Goal: Task Accomplishment & Management: Use online tool/utility

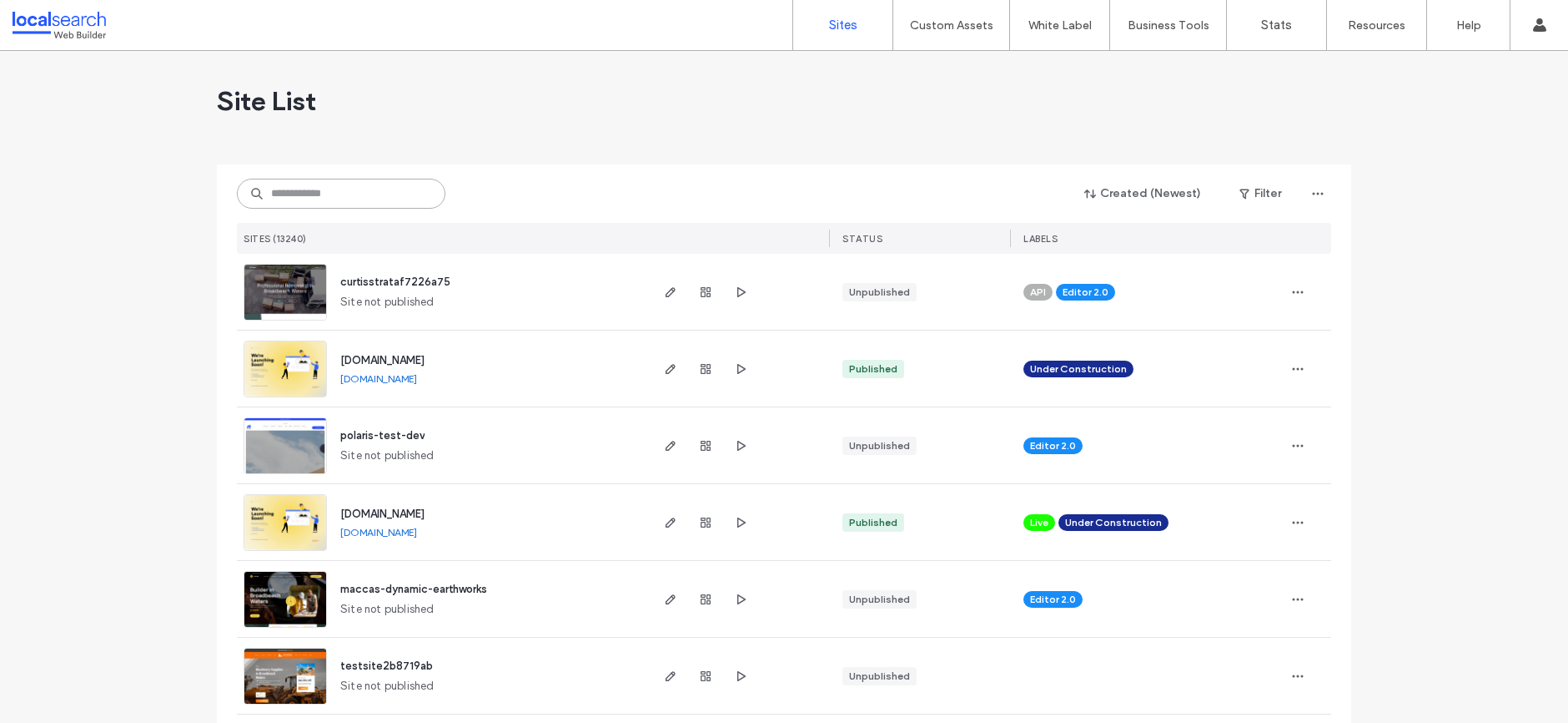
click at [326, 191] on input at bounding box center [341, 194] width 209 height 30
paste input "**********"
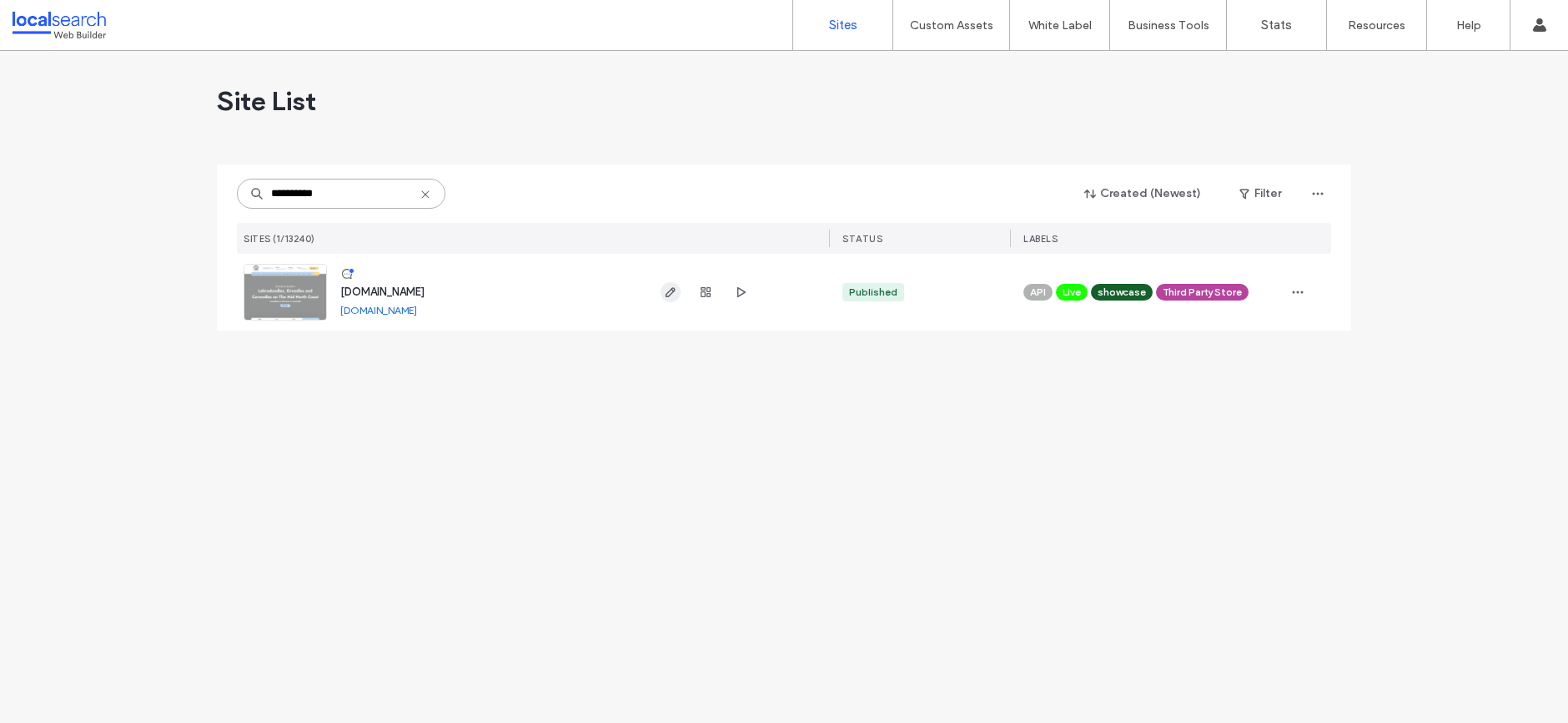
type input "**********"
click at [673, 294] on icon "button" at bounding box center [671, 292] width 13 height 13
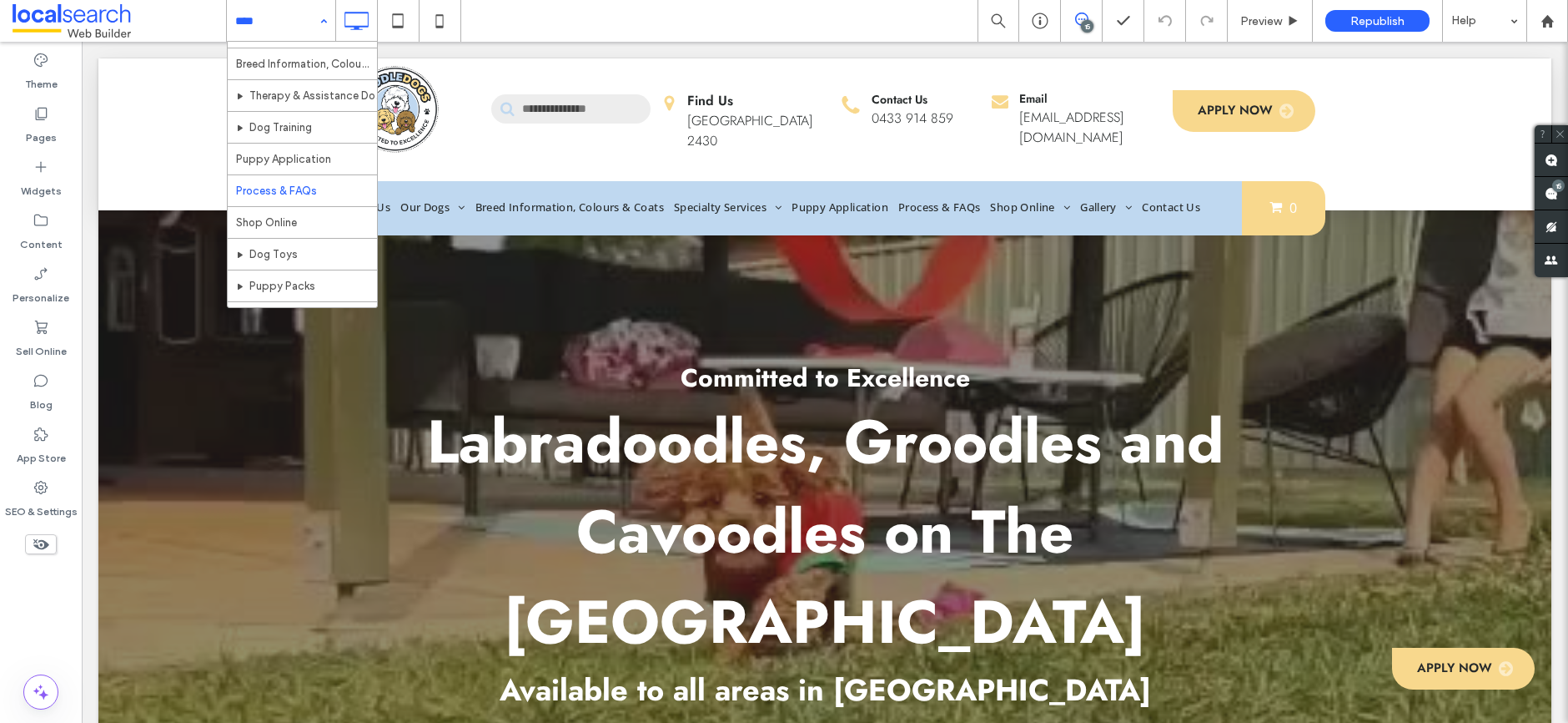
scroll to position [173, 0]
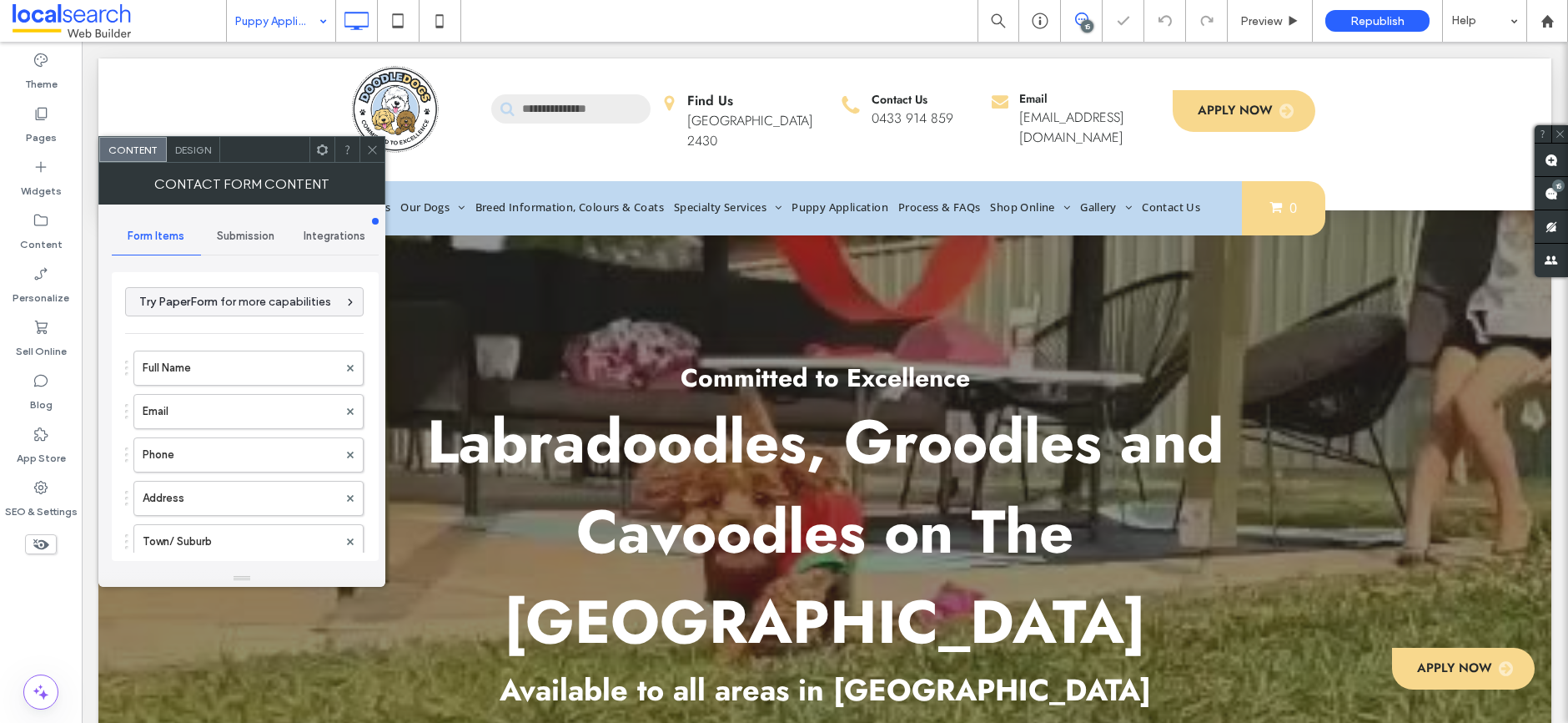
type input "**********"
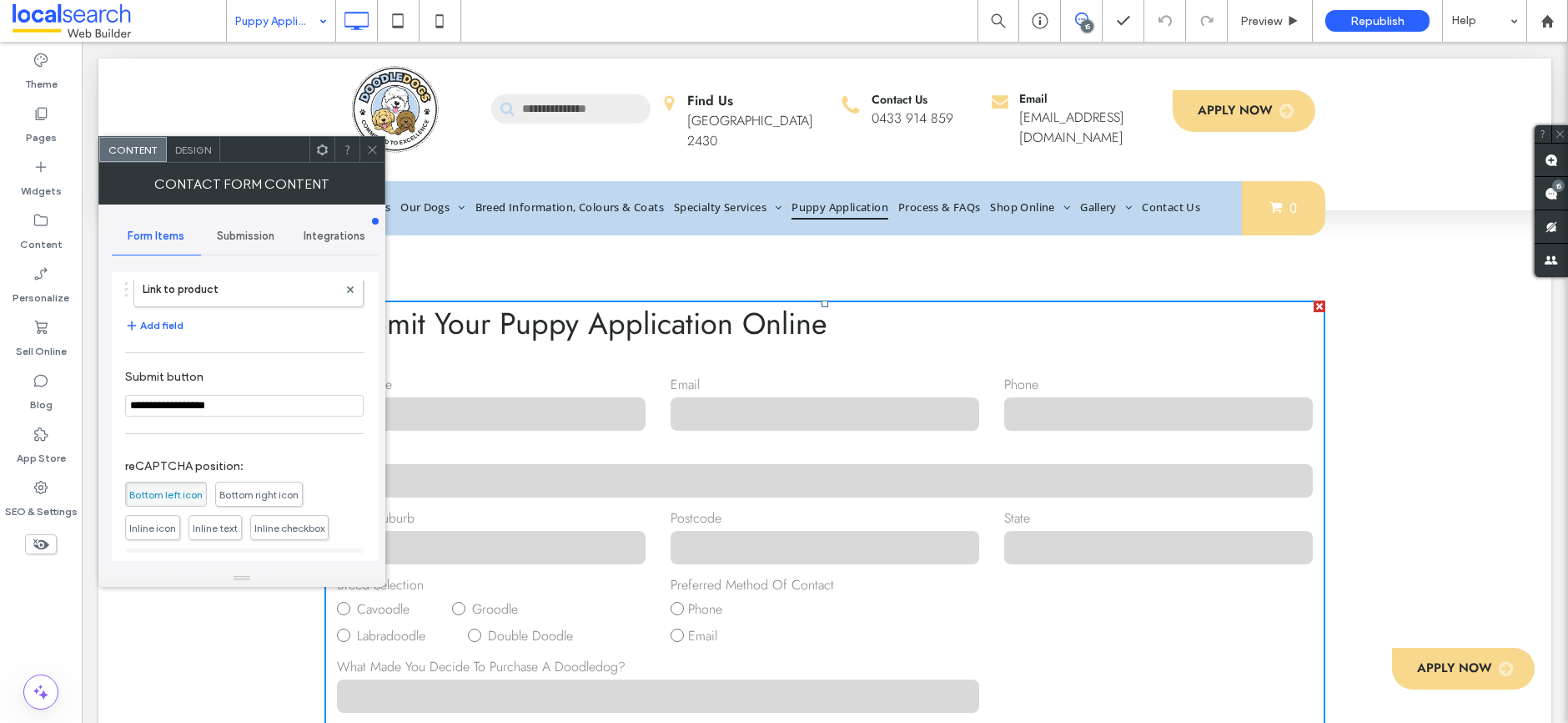
scroll to position [2247, 0]
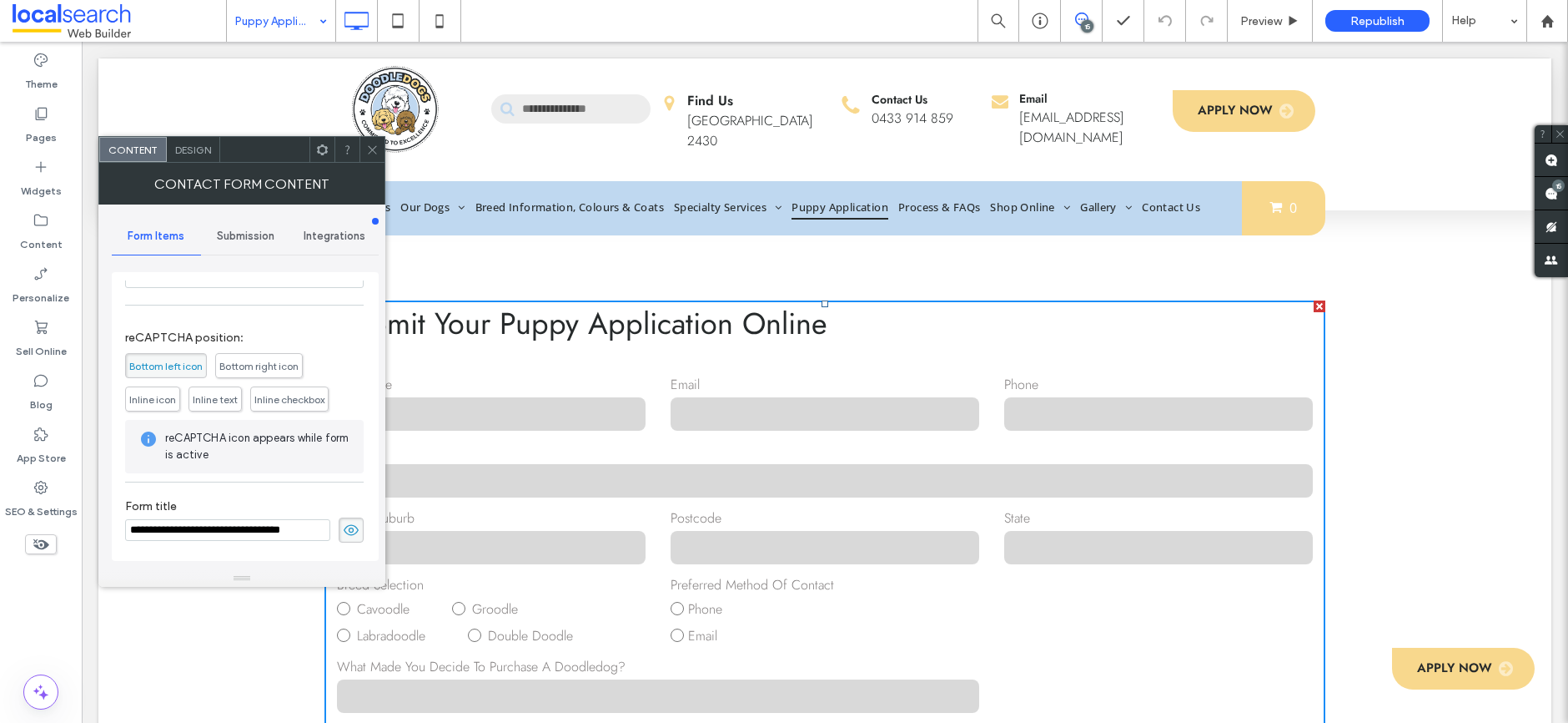
click at [366, 147] on icon at bounding box center [372, 149] width 13 height 13
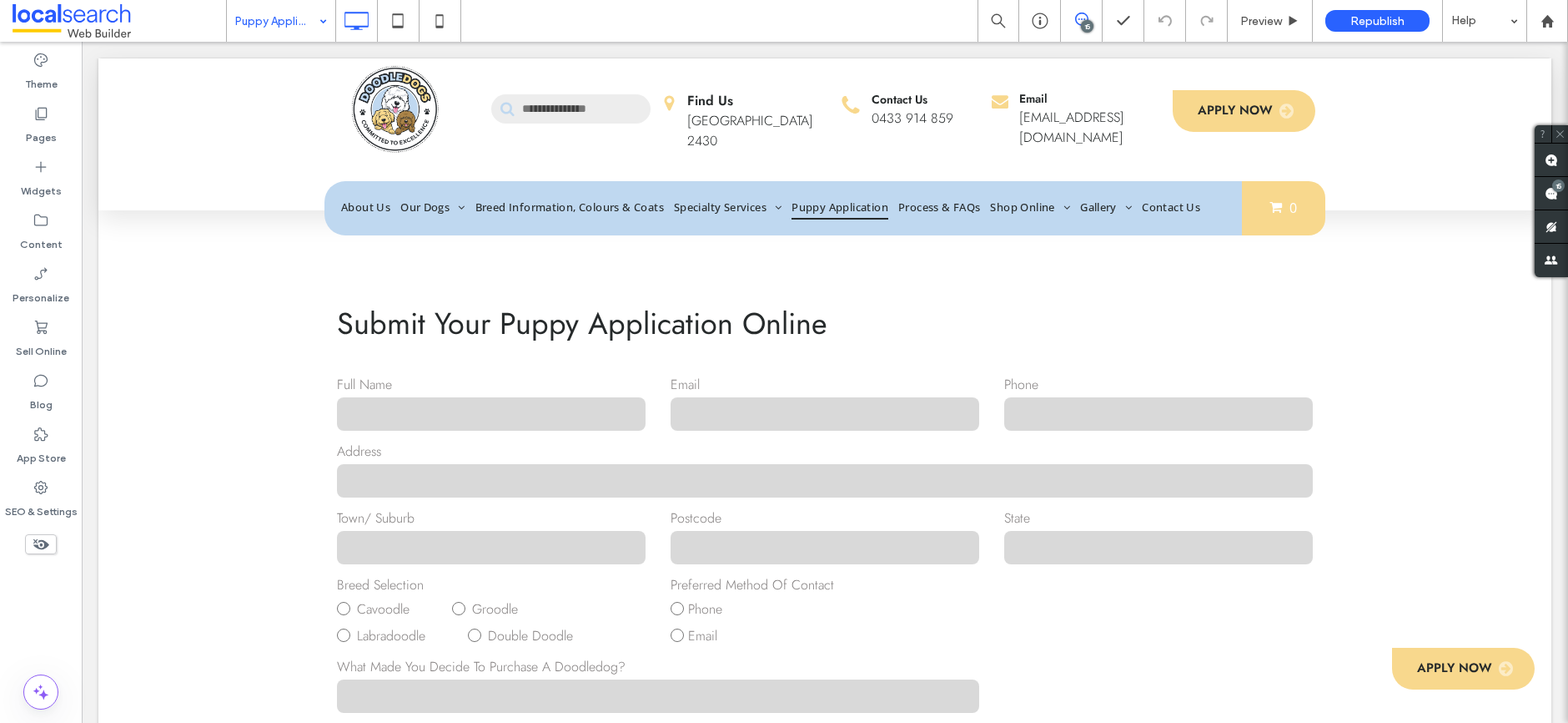
scroll to position [3, 0]
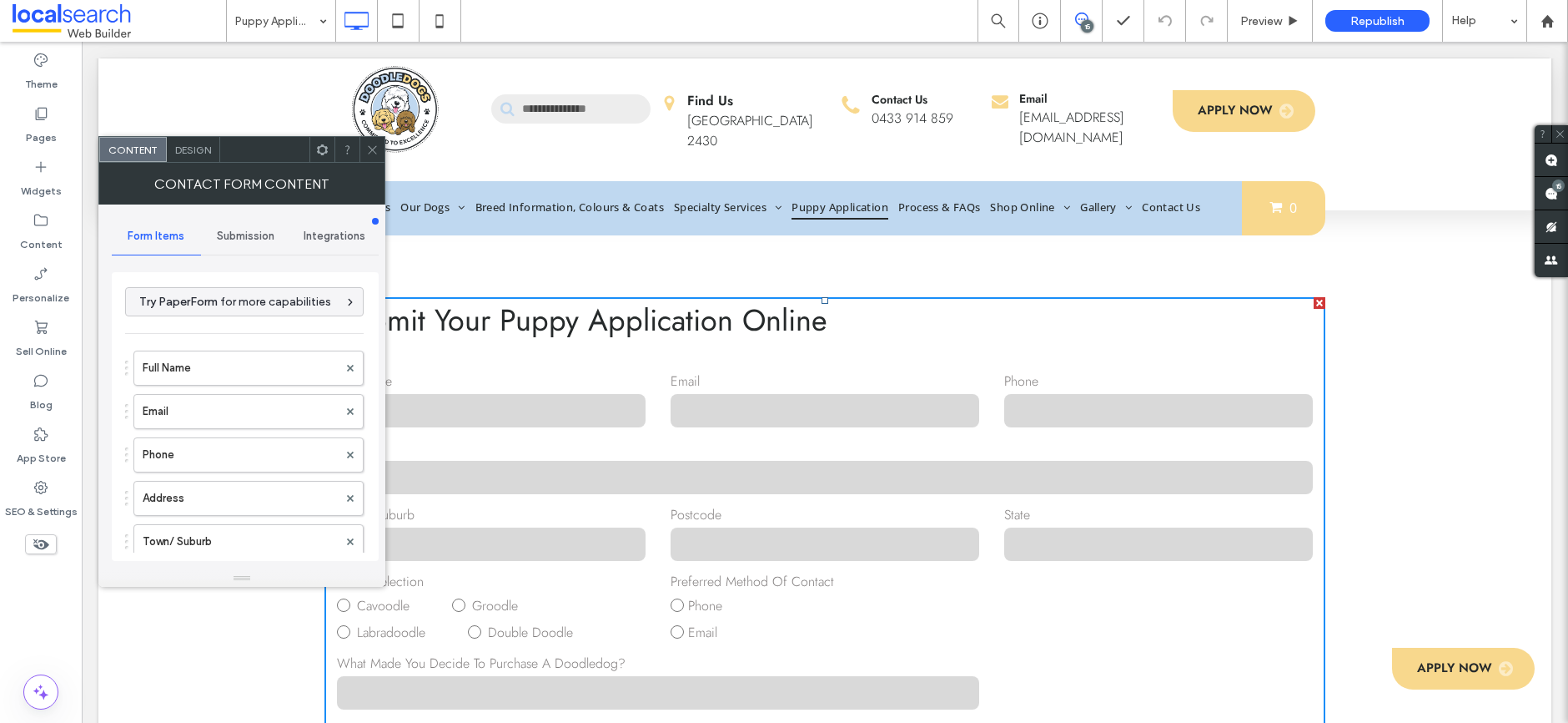
click at [262, 227] on div "Submission" at bounding box center [246, 237] width 89 height 37
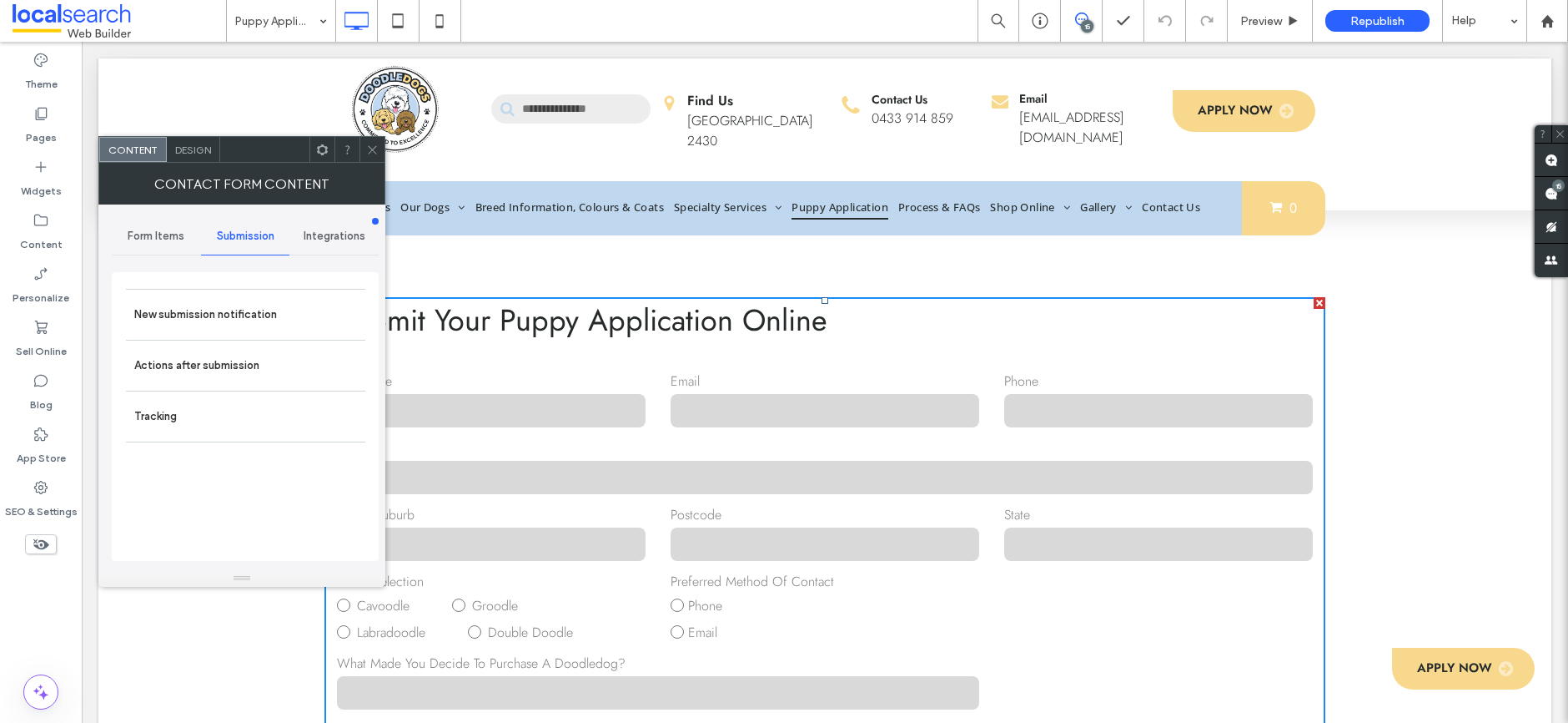
click at [333, 234] on span "Integrations" at bounding box center [335, 237] width 62 height 13
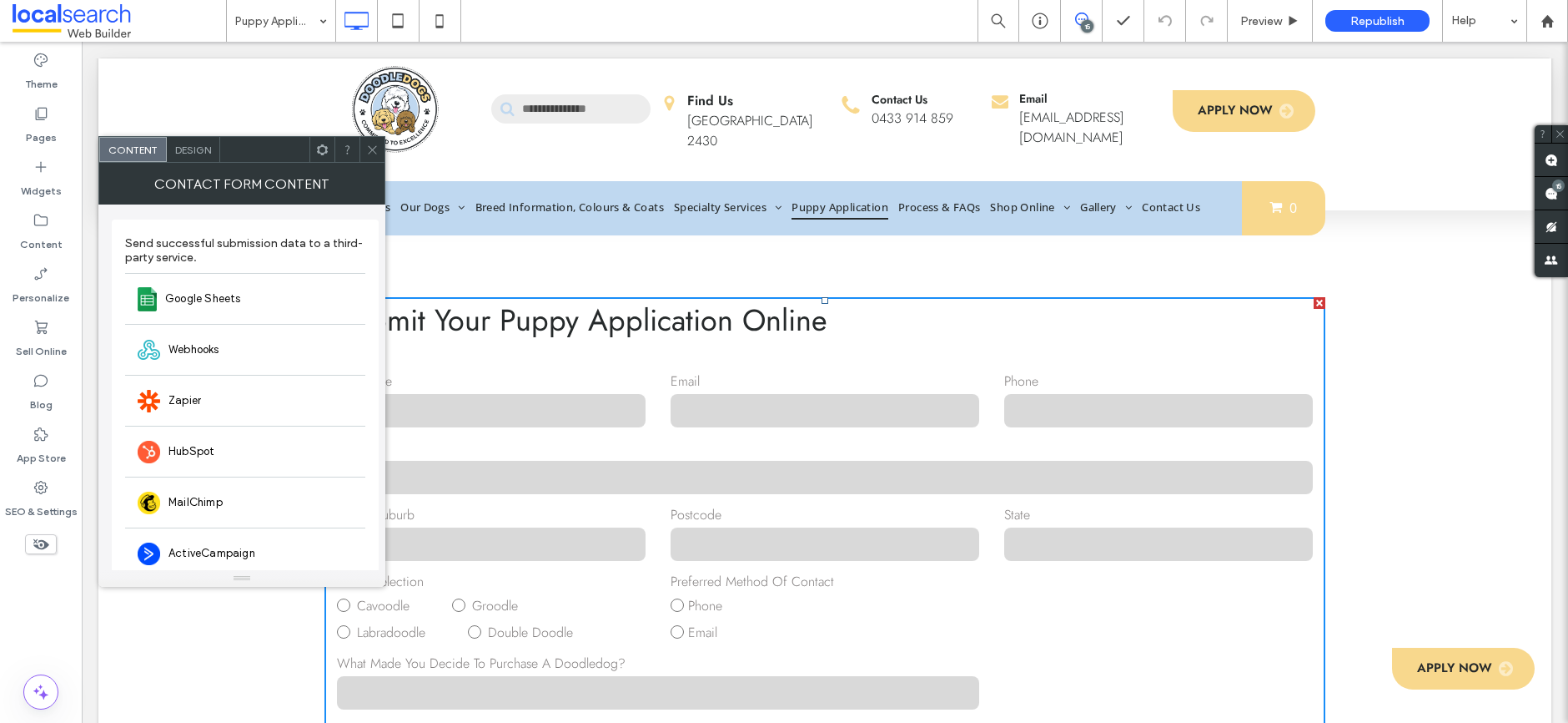
scroll to position [0, 0]
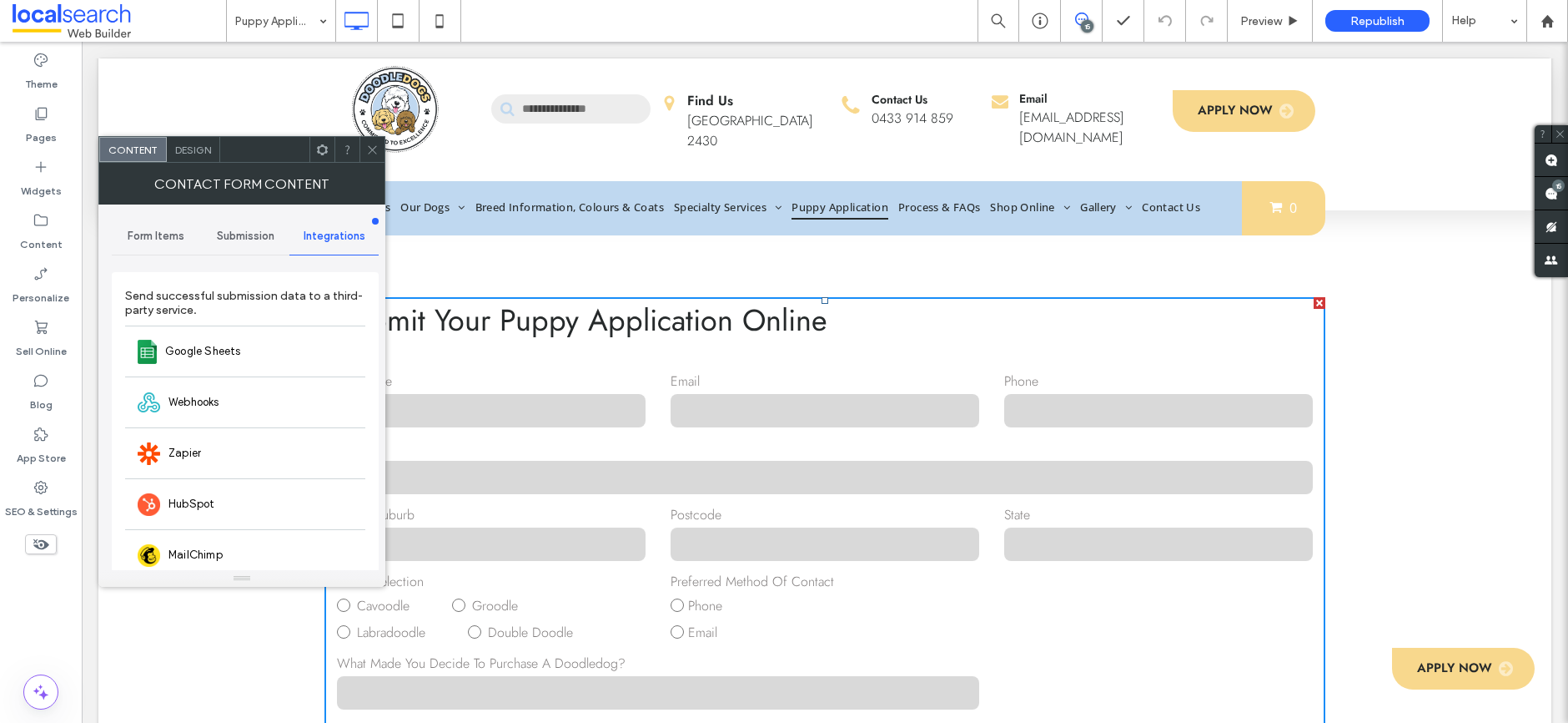
click at [241, 227] on div "Submission" at bounding box center [246, 237] width 89 height 37
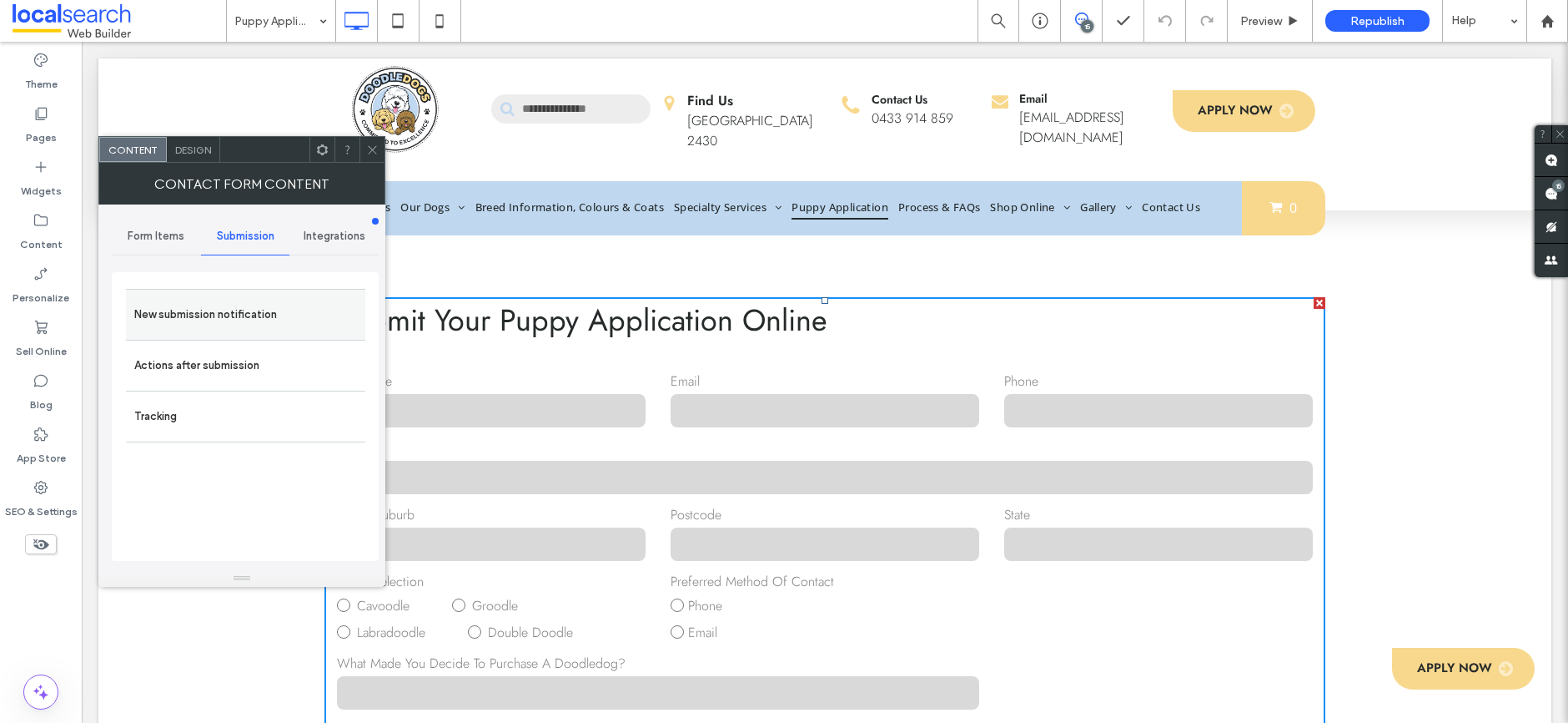
click at [247, 319] on label "New submission notification" at bounding box center [246, 315] width 223 height 34
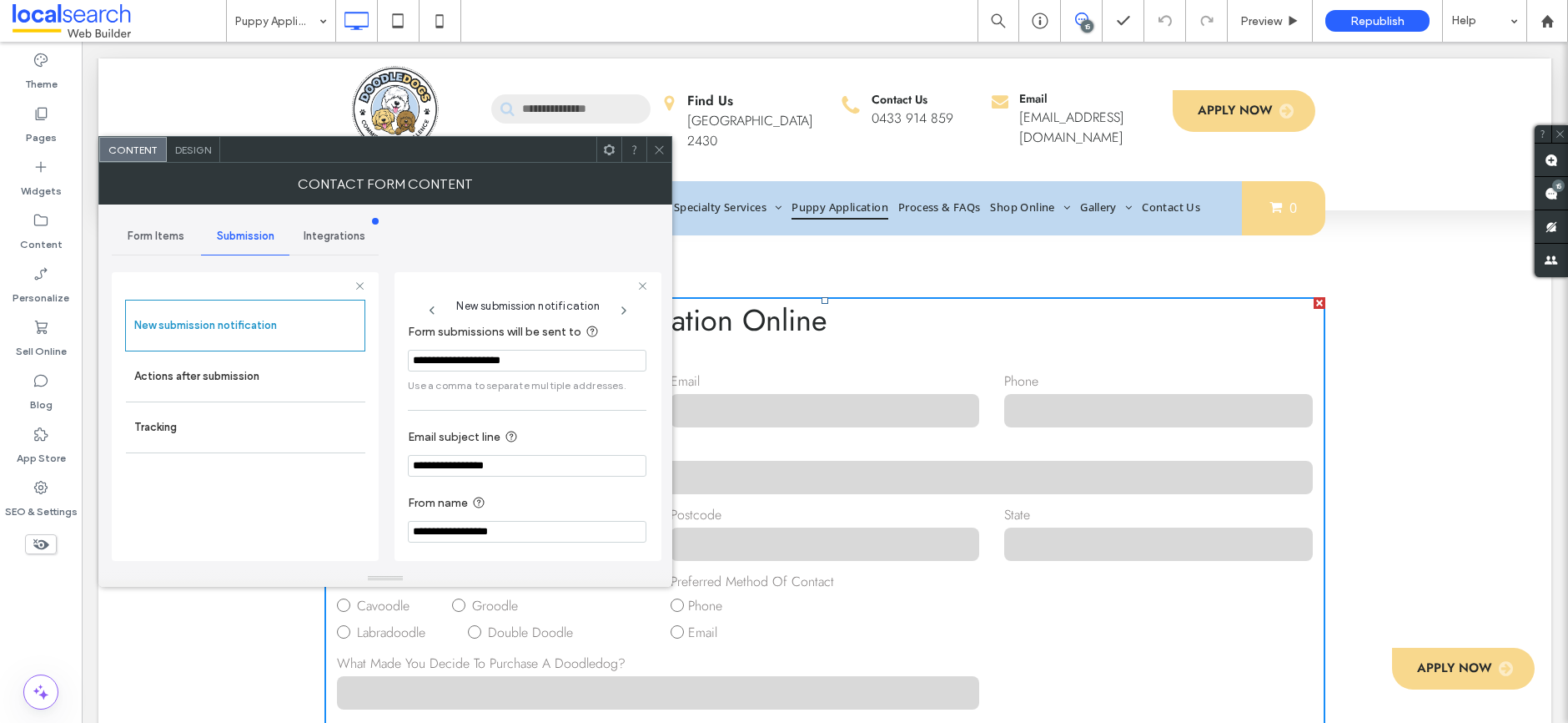
scroll to position [16, 0]
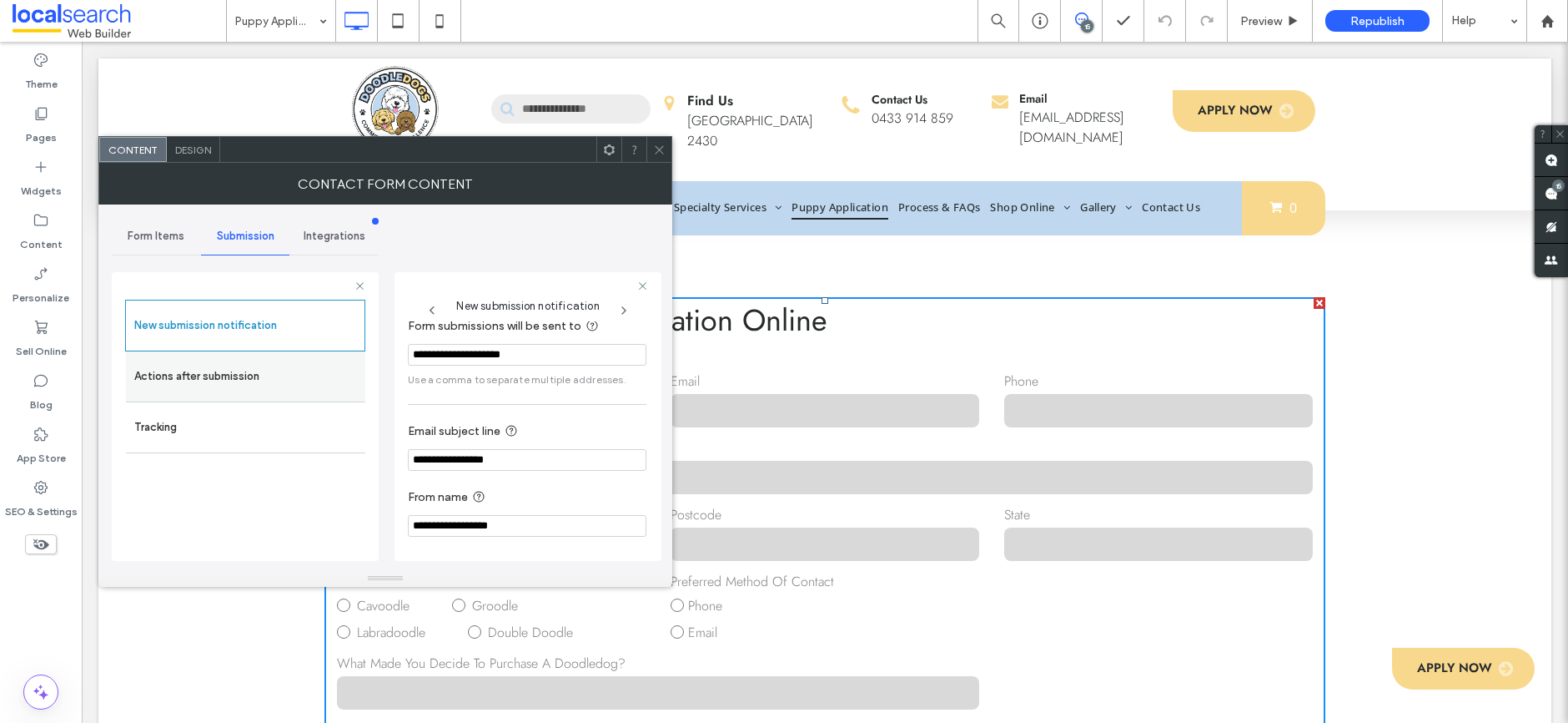
click at [247, 381] on label "Actions after submission" at bounding box center [246, 377] width 223 height 34
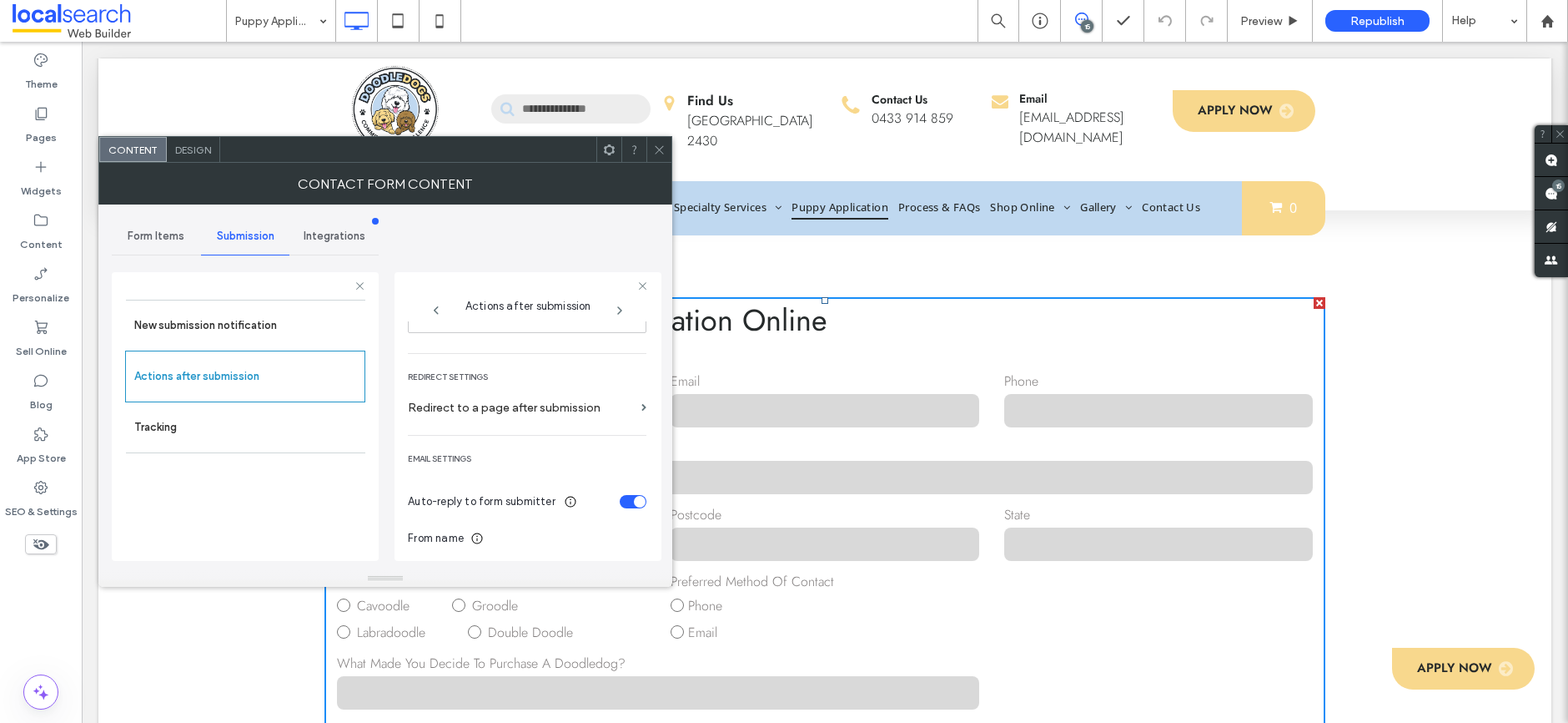
scroll to position [622, 0]
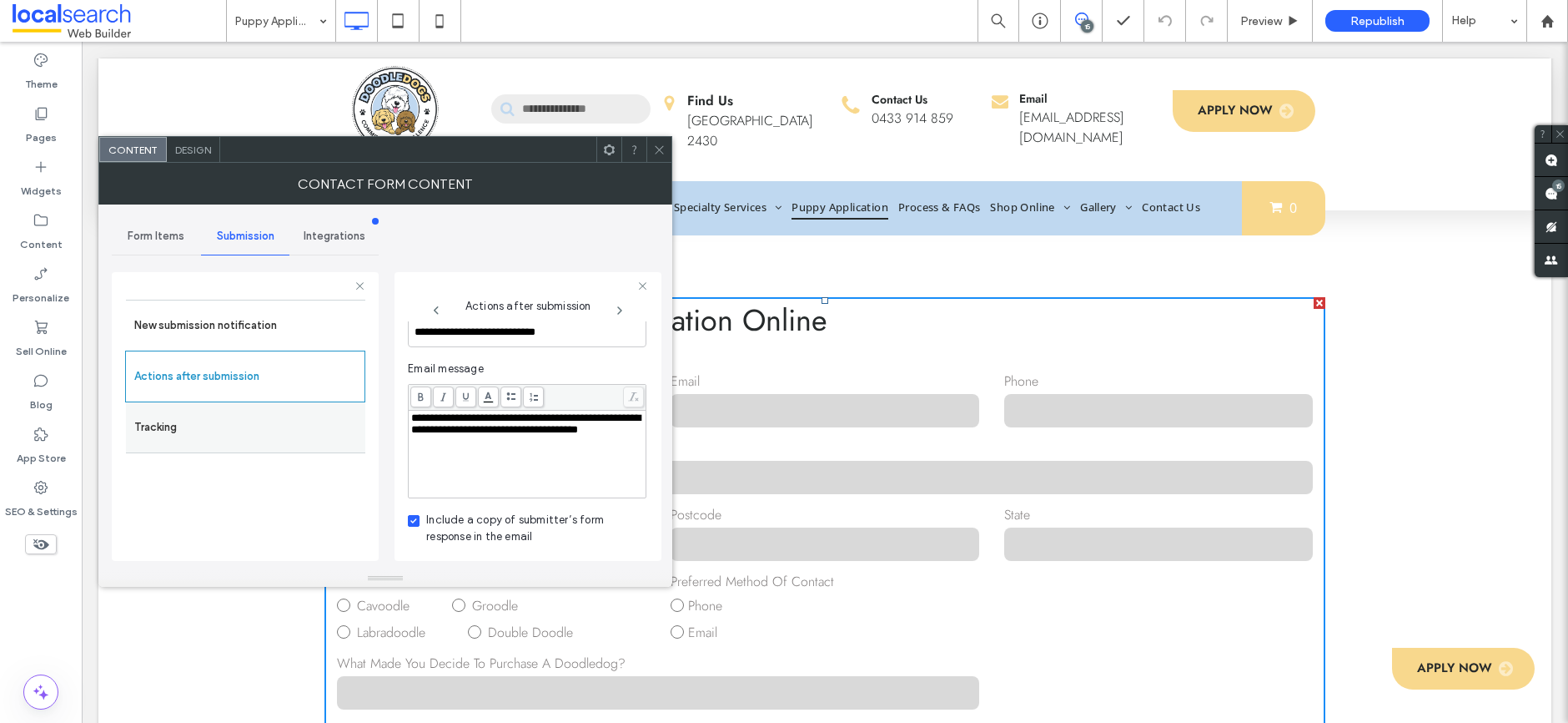
click at [239, 445] on div "Tracking" at bounding box center [246, 428] width 240 height 51
click at [240, 438] on label "Tracking" at bounding box center [246, 428] width 223 height 34
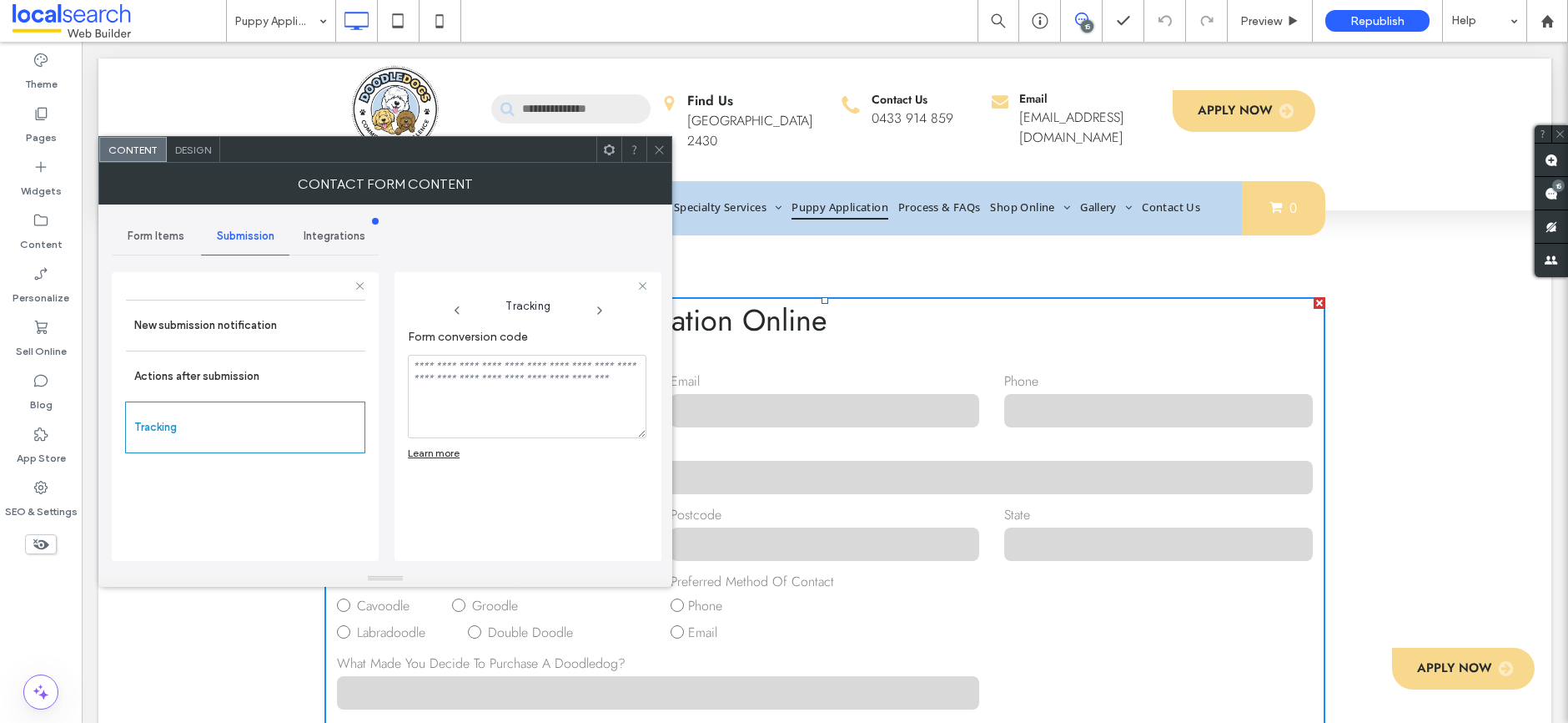
click at [659, 141] on span at bounding box center [659, 149] width 13 height 25
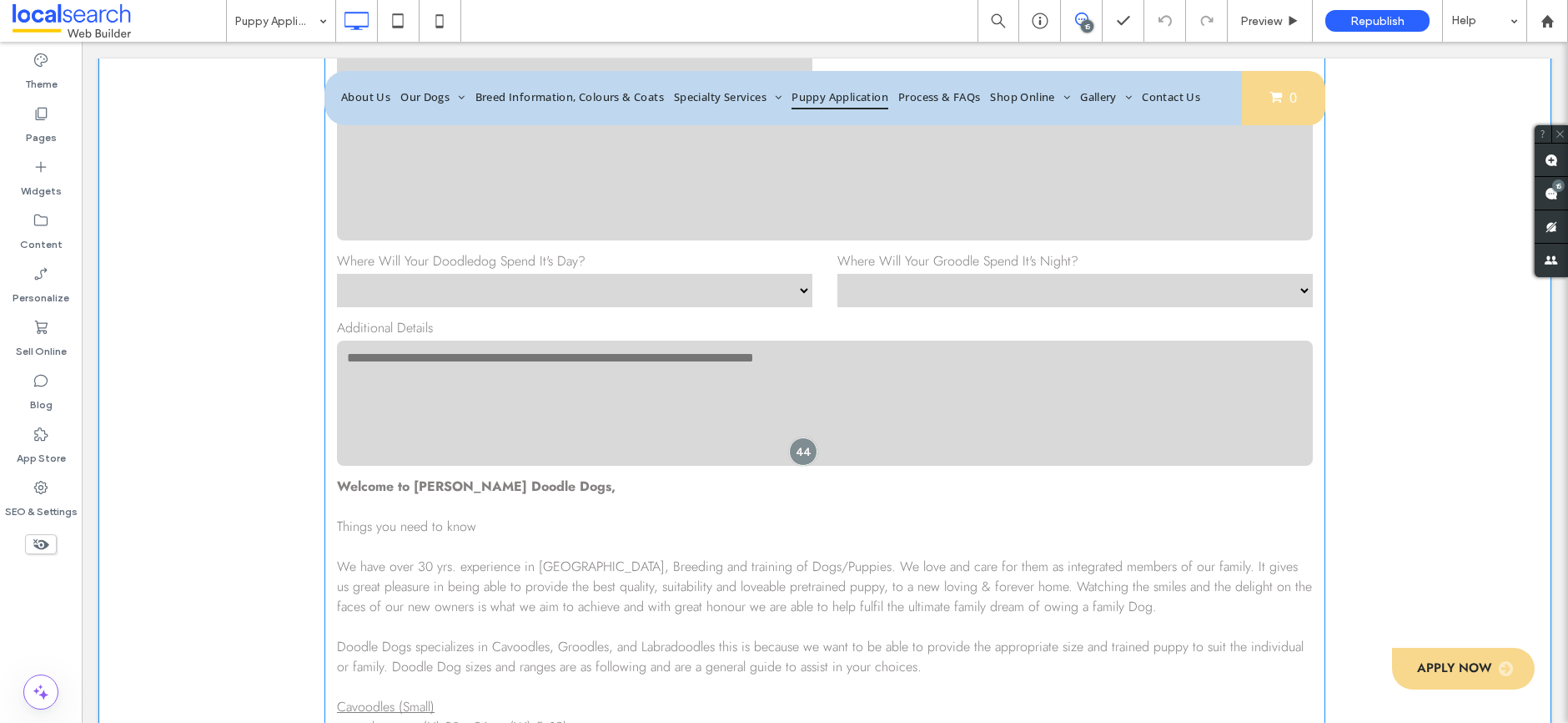
scroll to position [1265, 0]
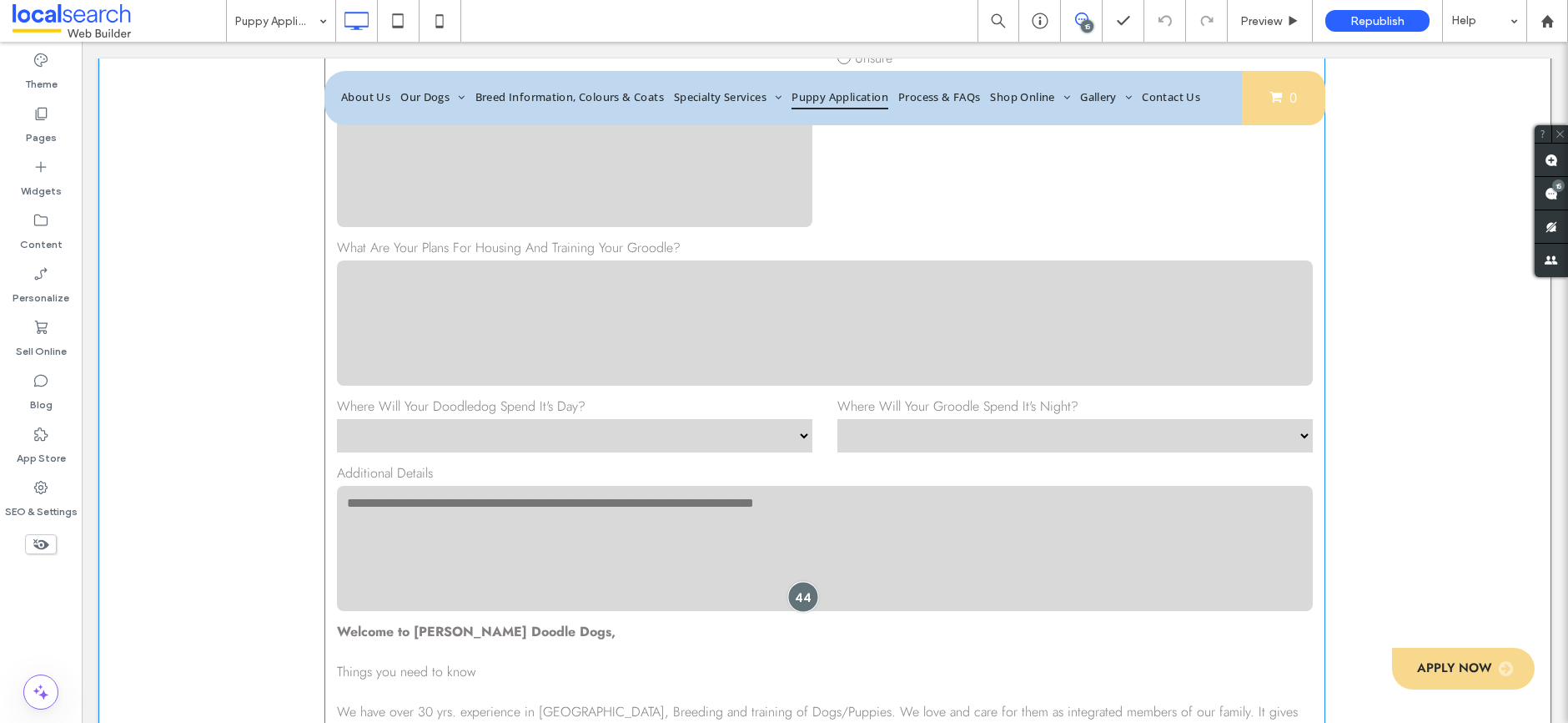
click at [796, 604] on div at bounding box center [802, 596] width 31 height 31
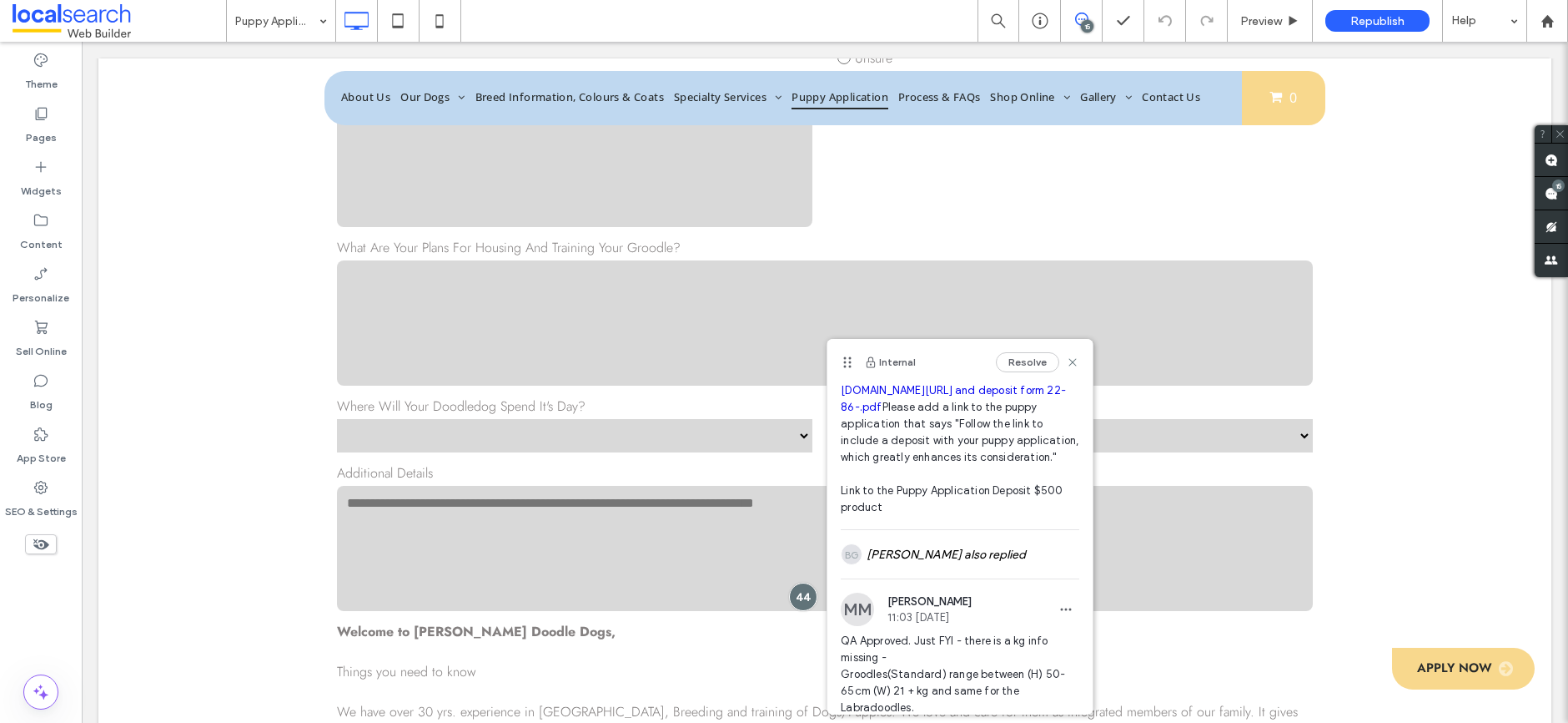
scroll to position [60, 0]
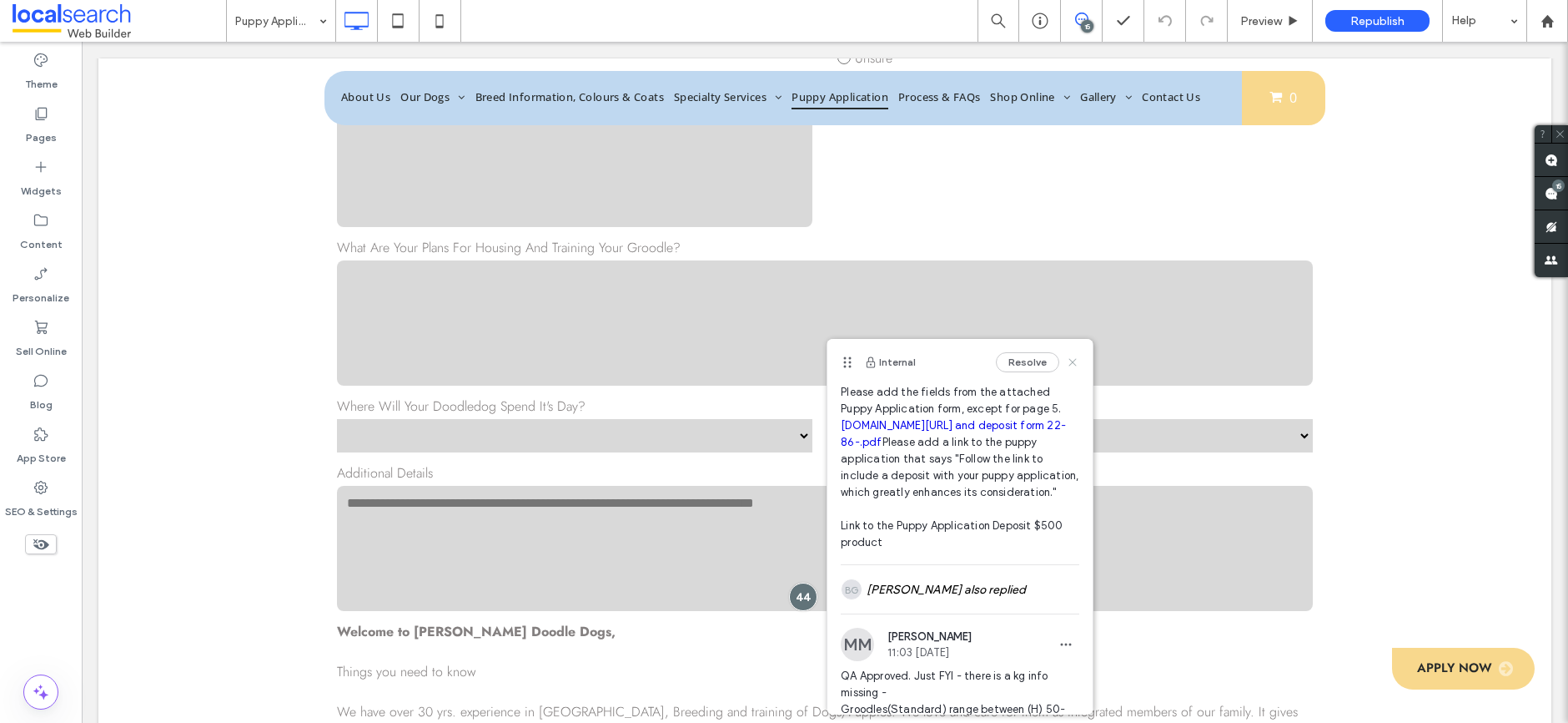
click at [1067, 362] on icon at bounding box center [1073, 362] width 13 height 13
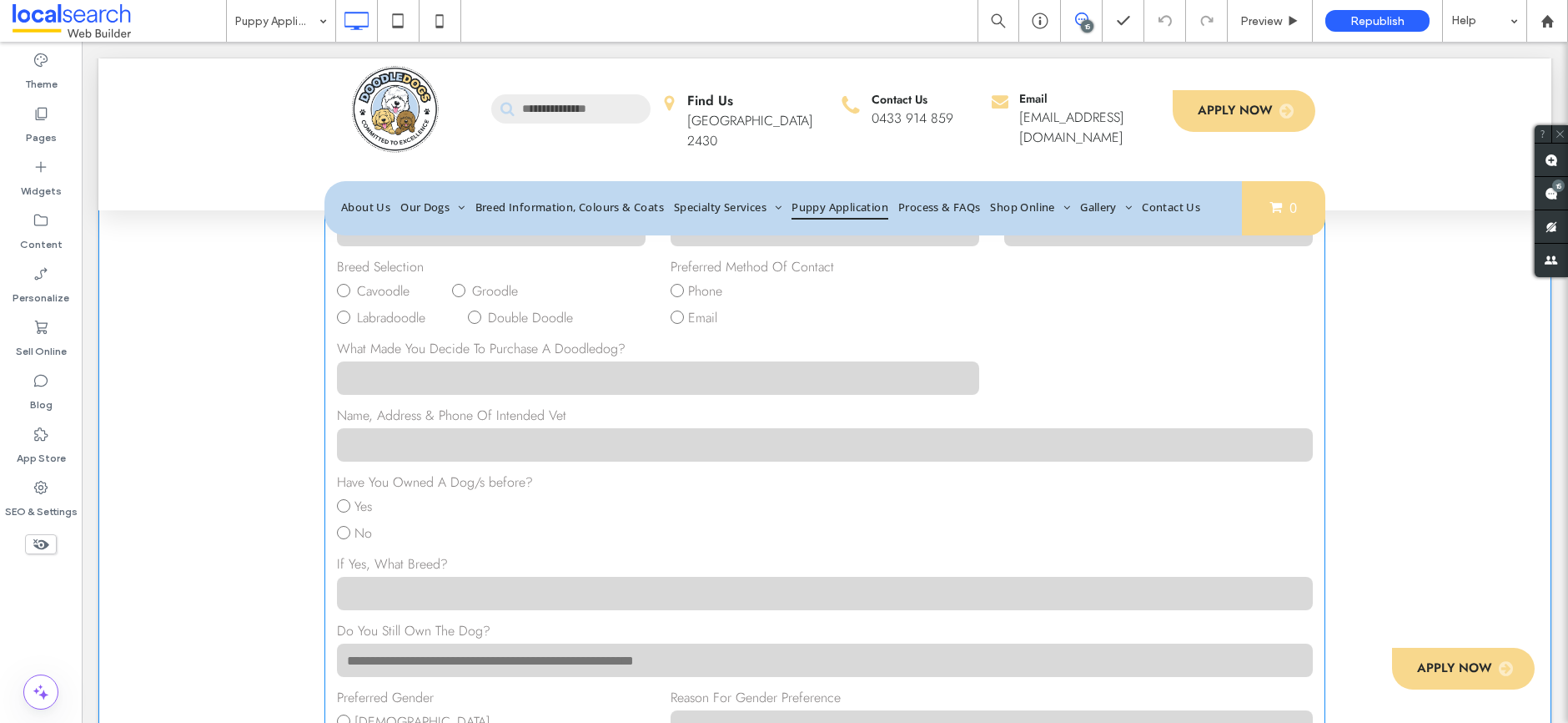
scroll to position [0, 0]
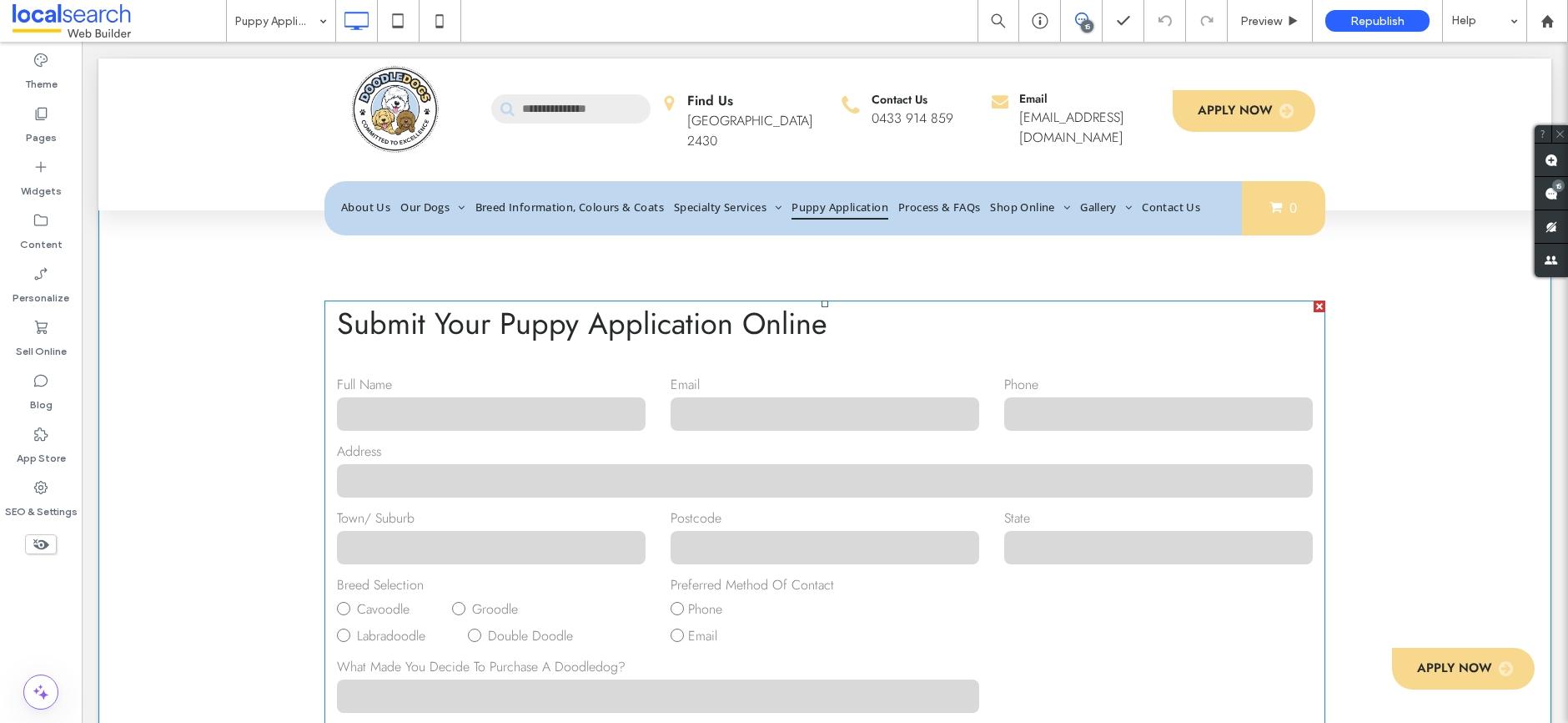
click at [541, 394] on div "Full Name" at bounding box center [491, 404] width 334 height 59
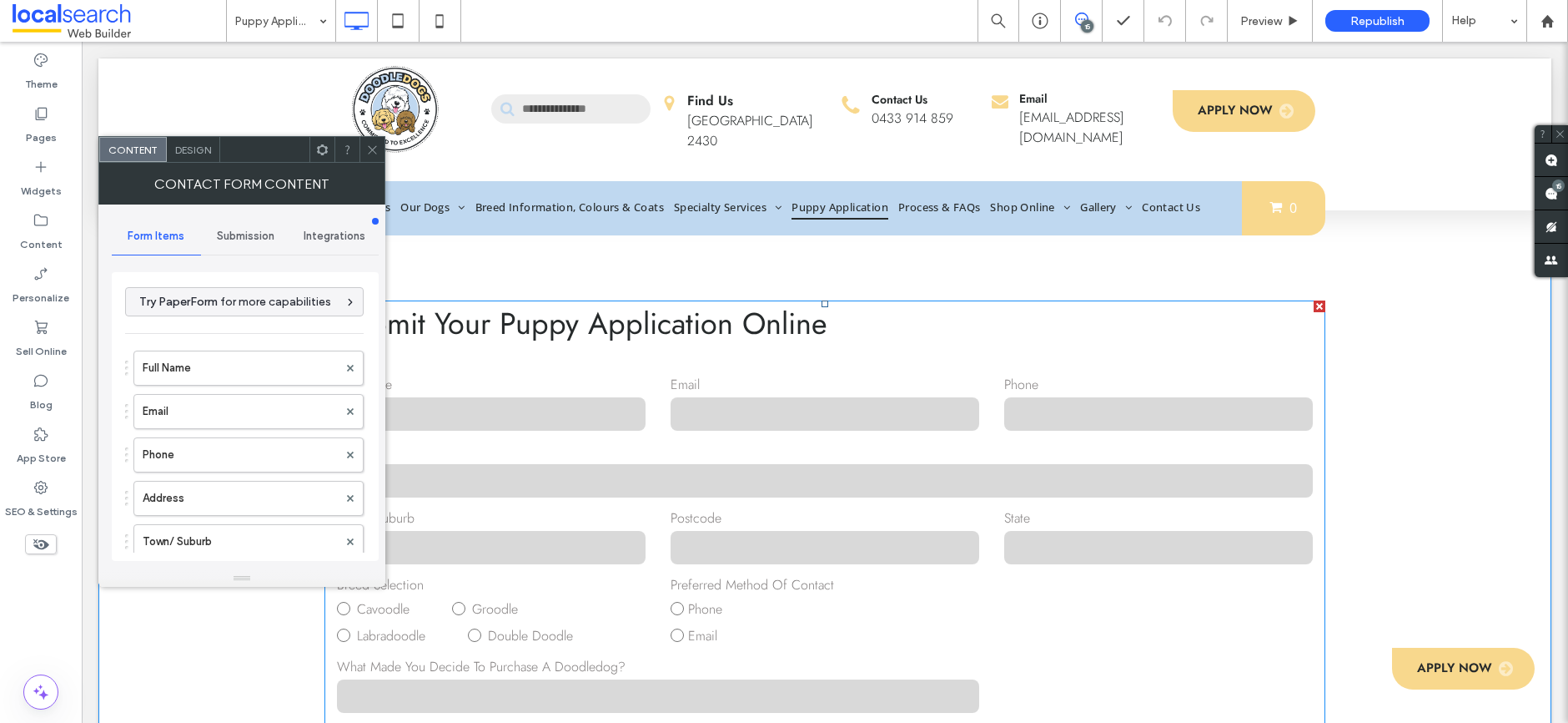
type input "**********"
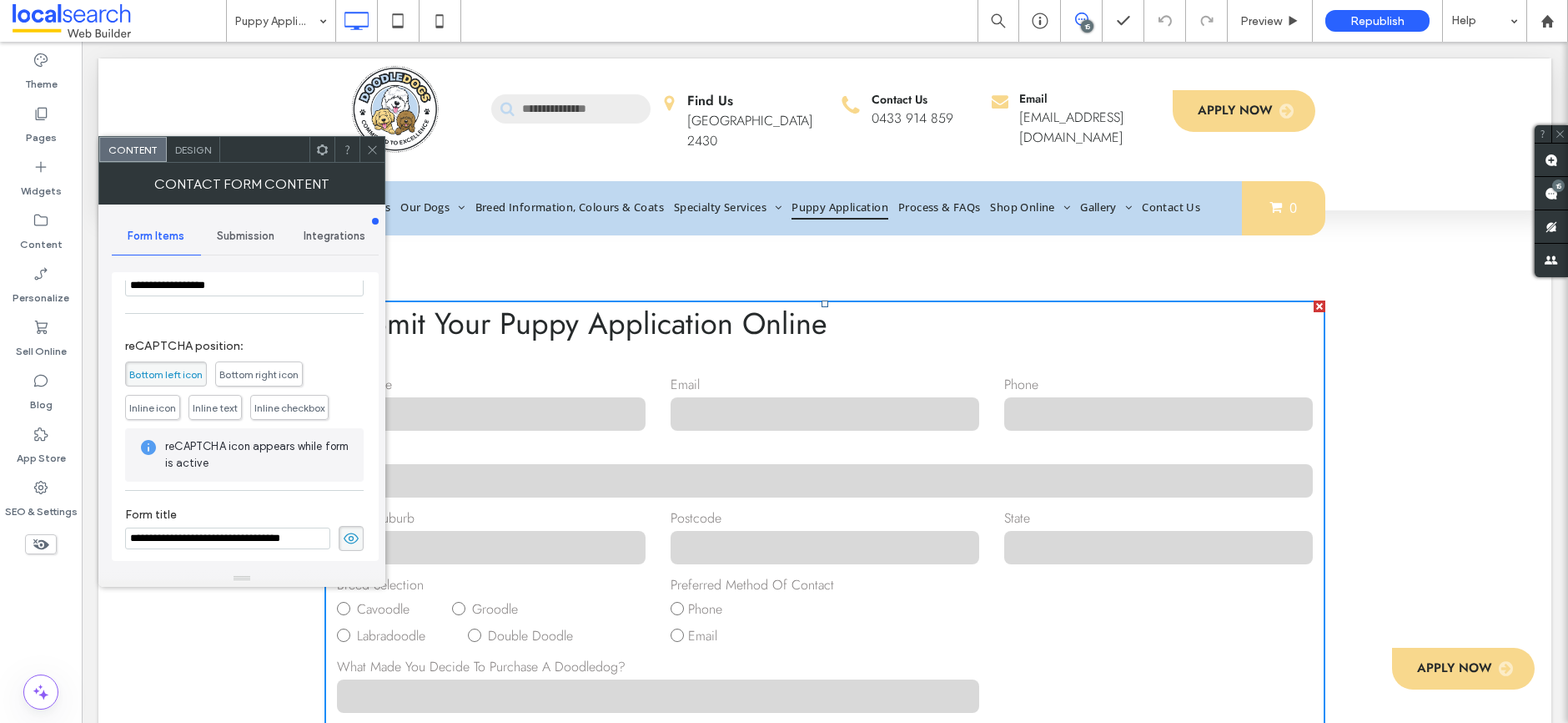
scroll to position [2247, 0]
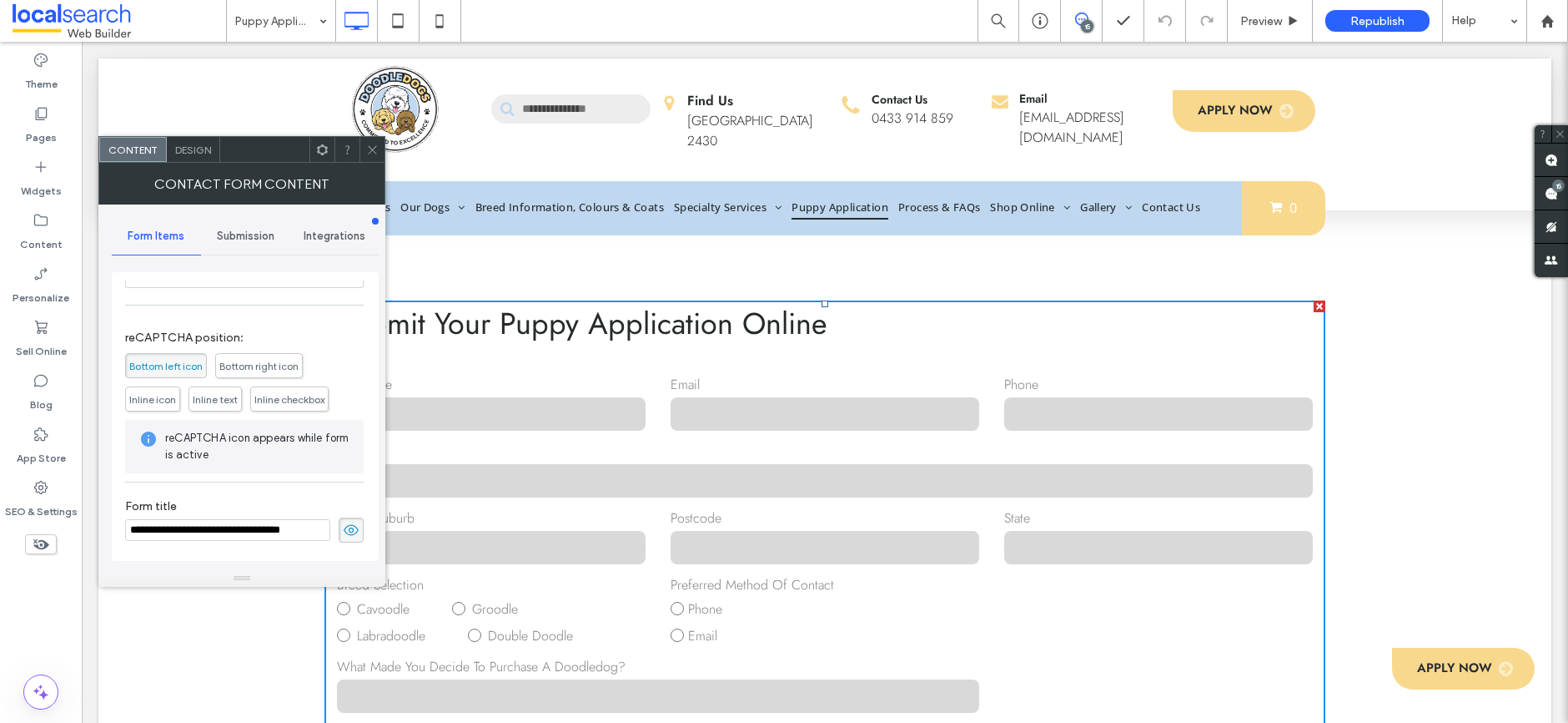
click at [370, 151] on icon at bounding box center [372, 149] width 13 height 13
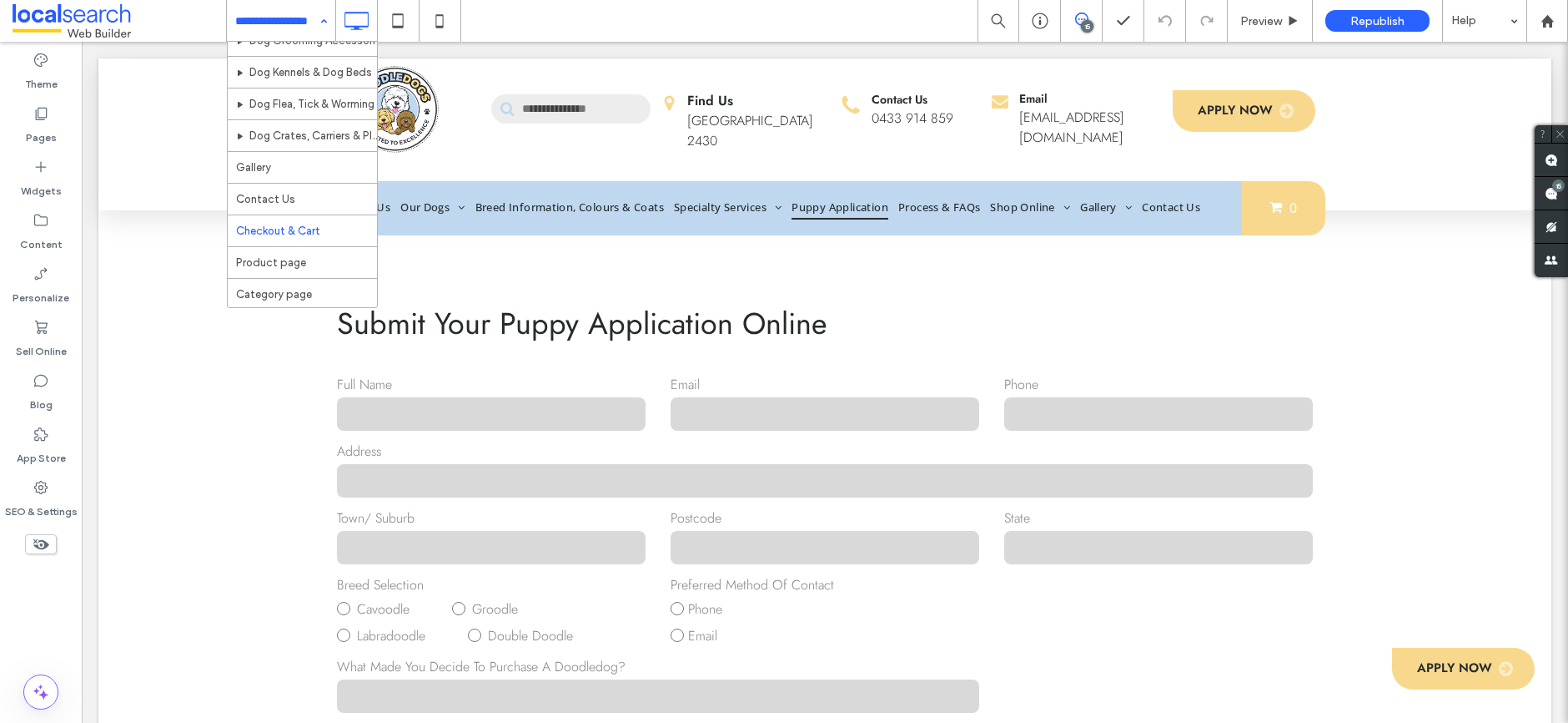
scroll to position [493, 0]
click at [63, 503] on label "SEO & Settings" at bounding box center [41, 507] width 73 height 23
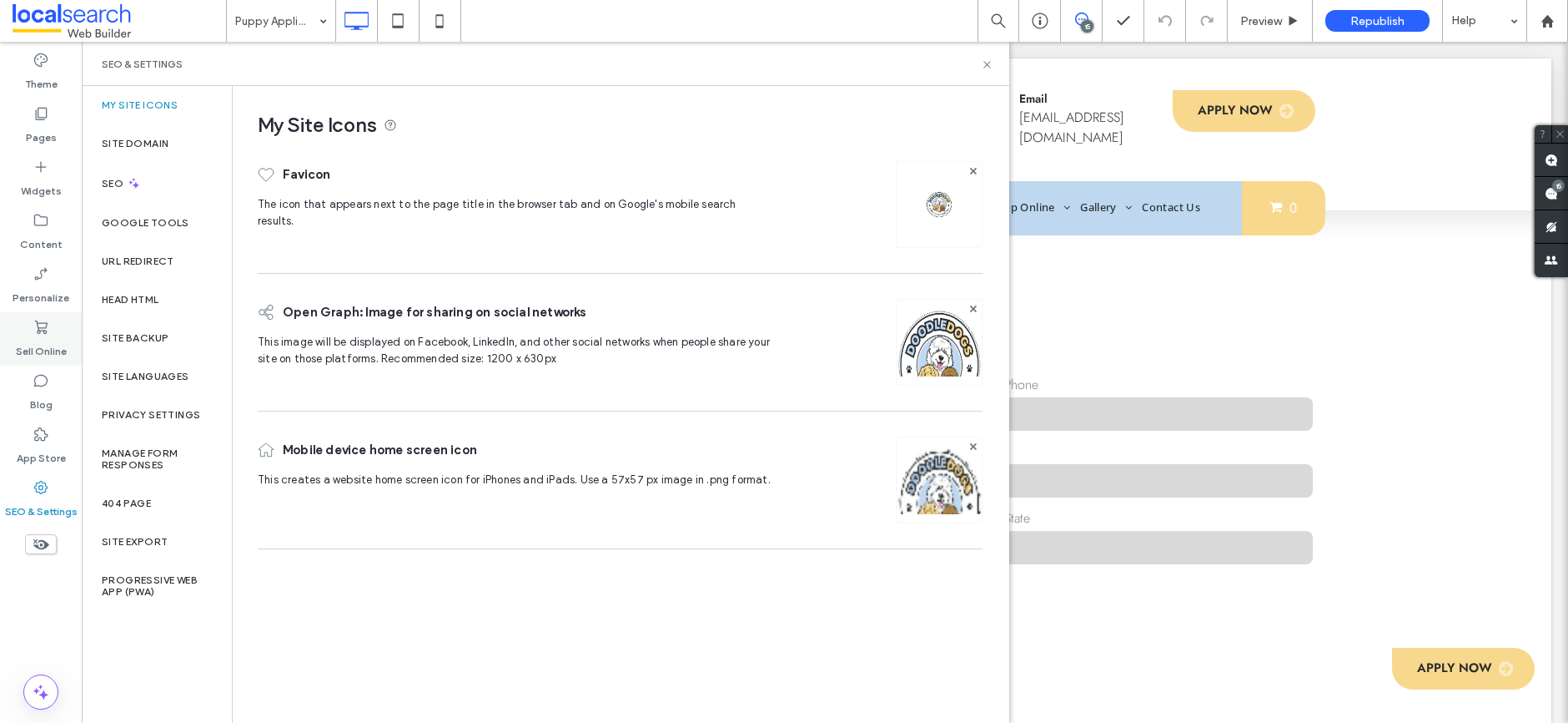
click at [45, 355] on label "Sell Online" at bounding box center [41, 347] width 51 height 23
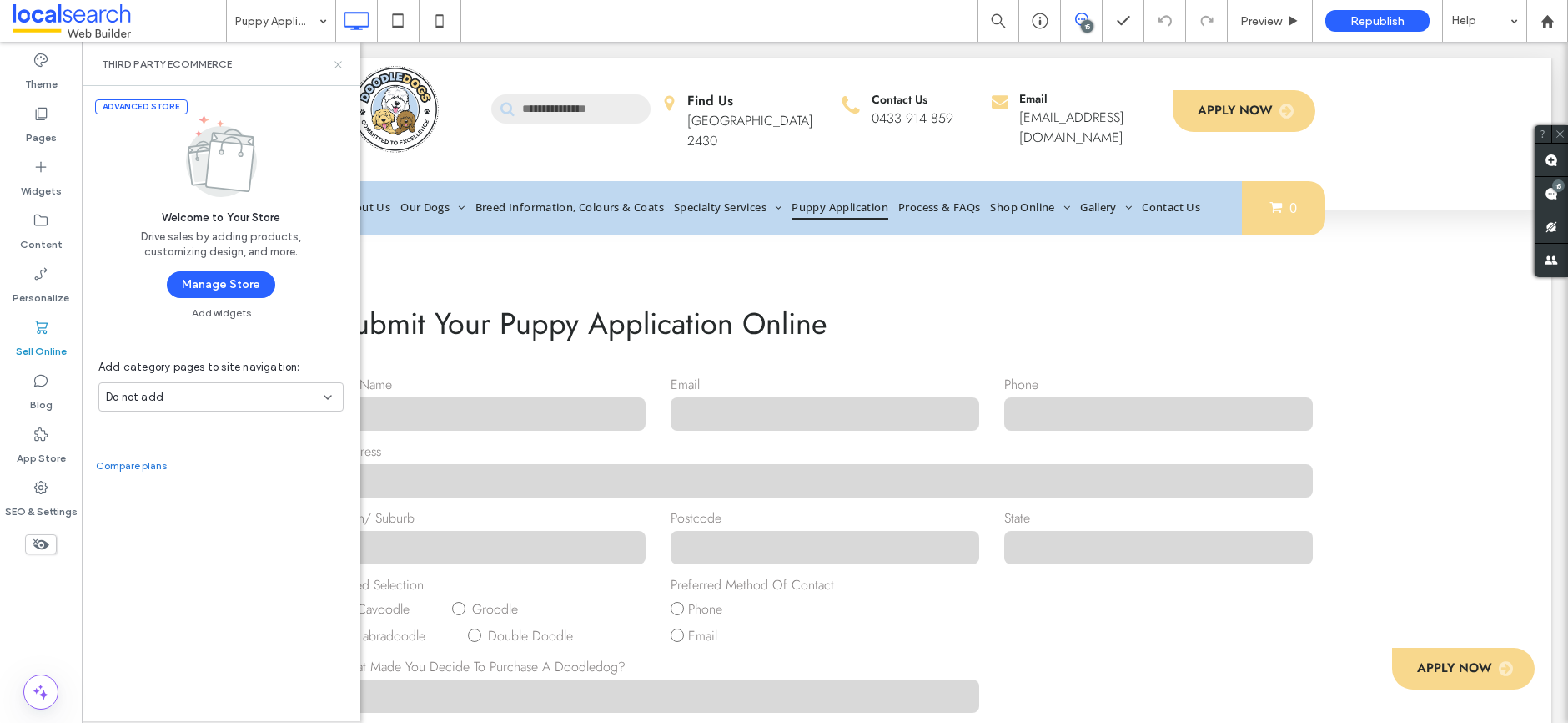
click at [336, 60] on icon at bounding box center [338, 65] width 13 height 13
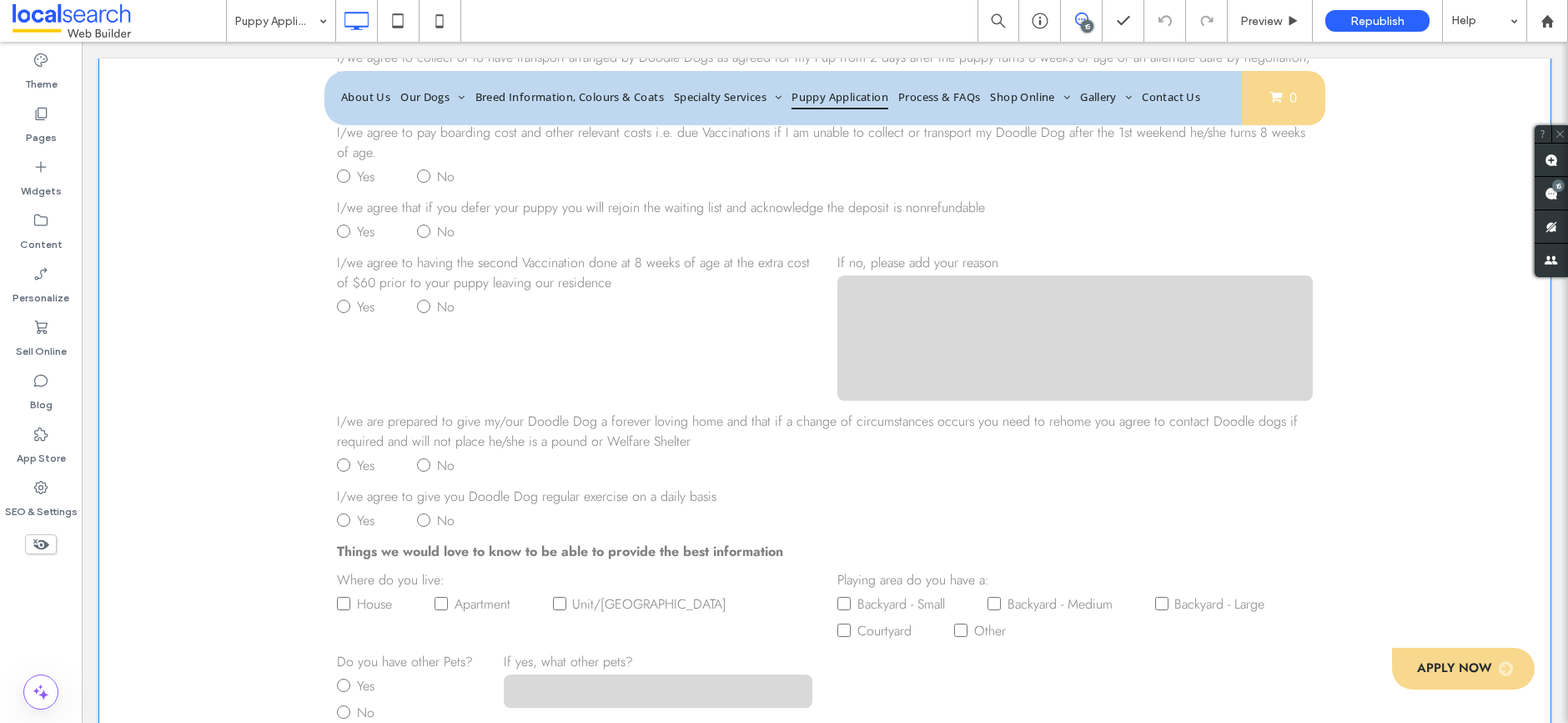
scroll to position [3138, 0]
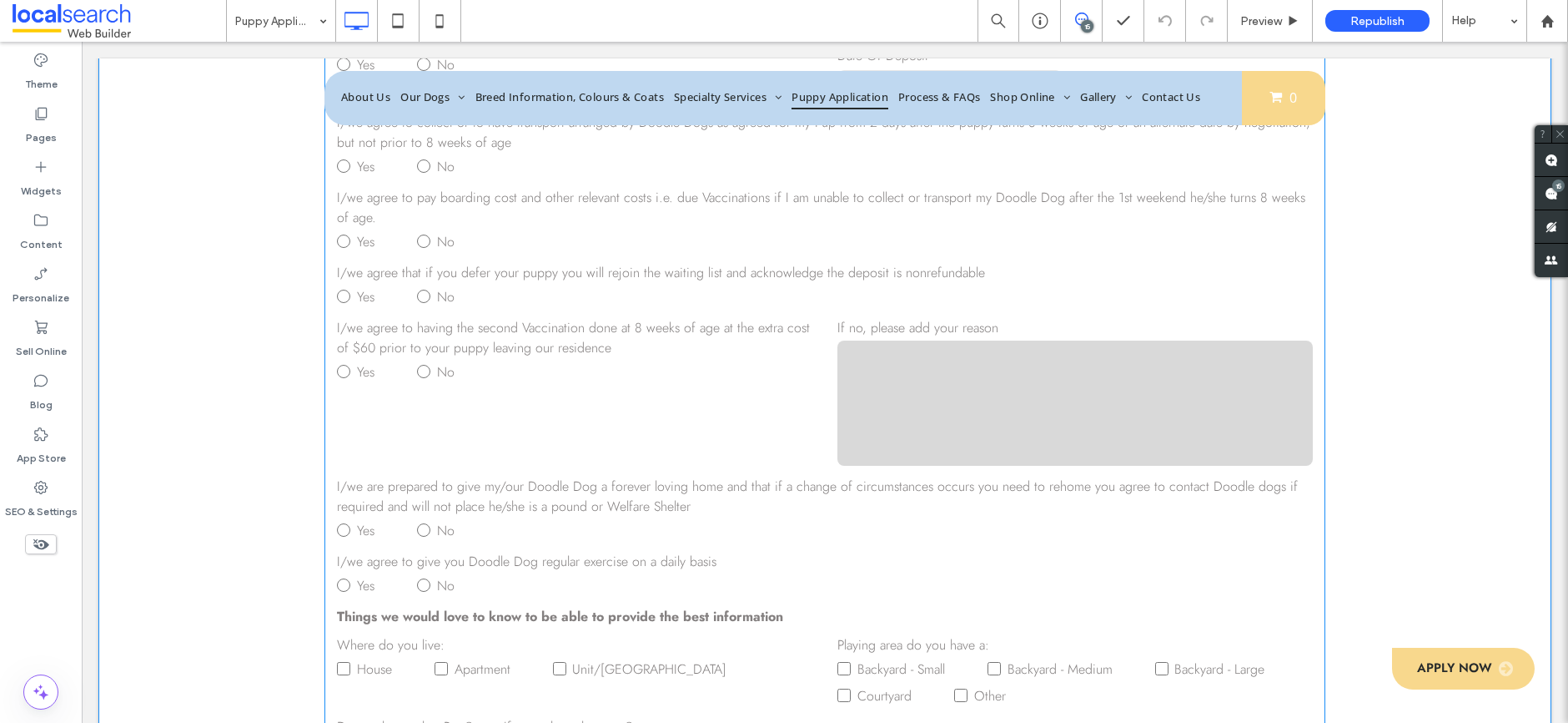
click at [523, 362] on div "Yes No" at bounding box center [574, 372] width 475 height 27
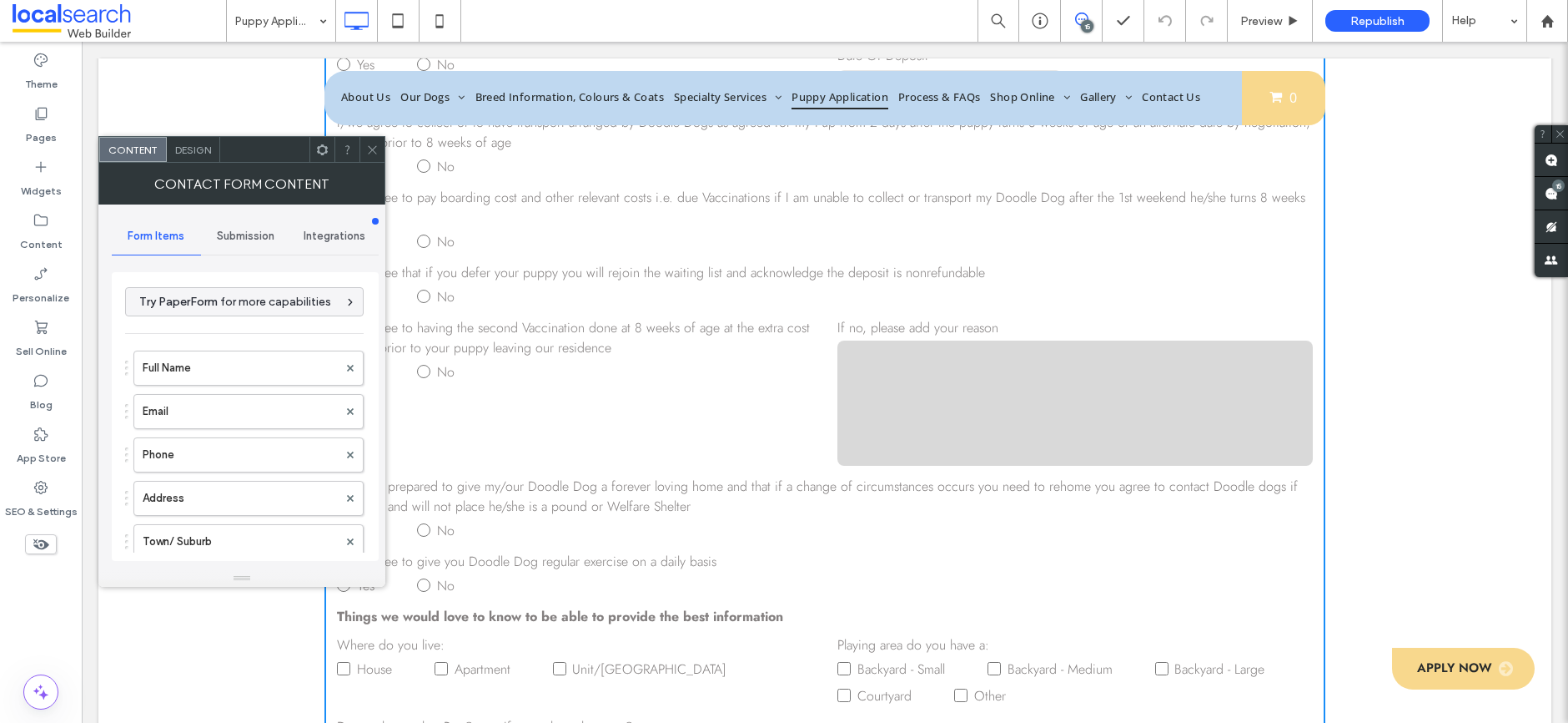
click at [226, 225] on div "Submission" at bounding box center [246, 237] width 89 height 37
click at [213, 315] on label "New submission notification" at bounding box center [246, 315] width 223 height 34
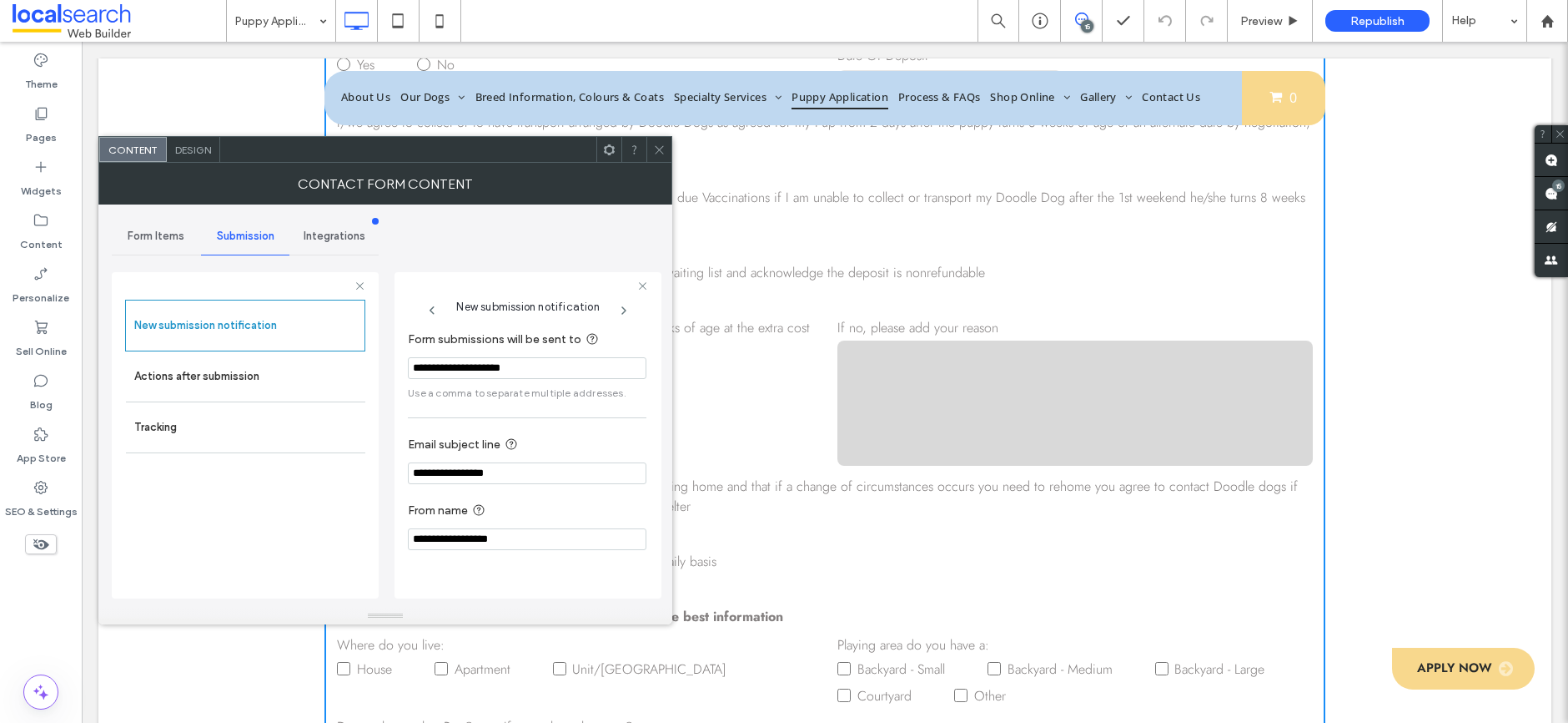
scroll to position [0, 0]
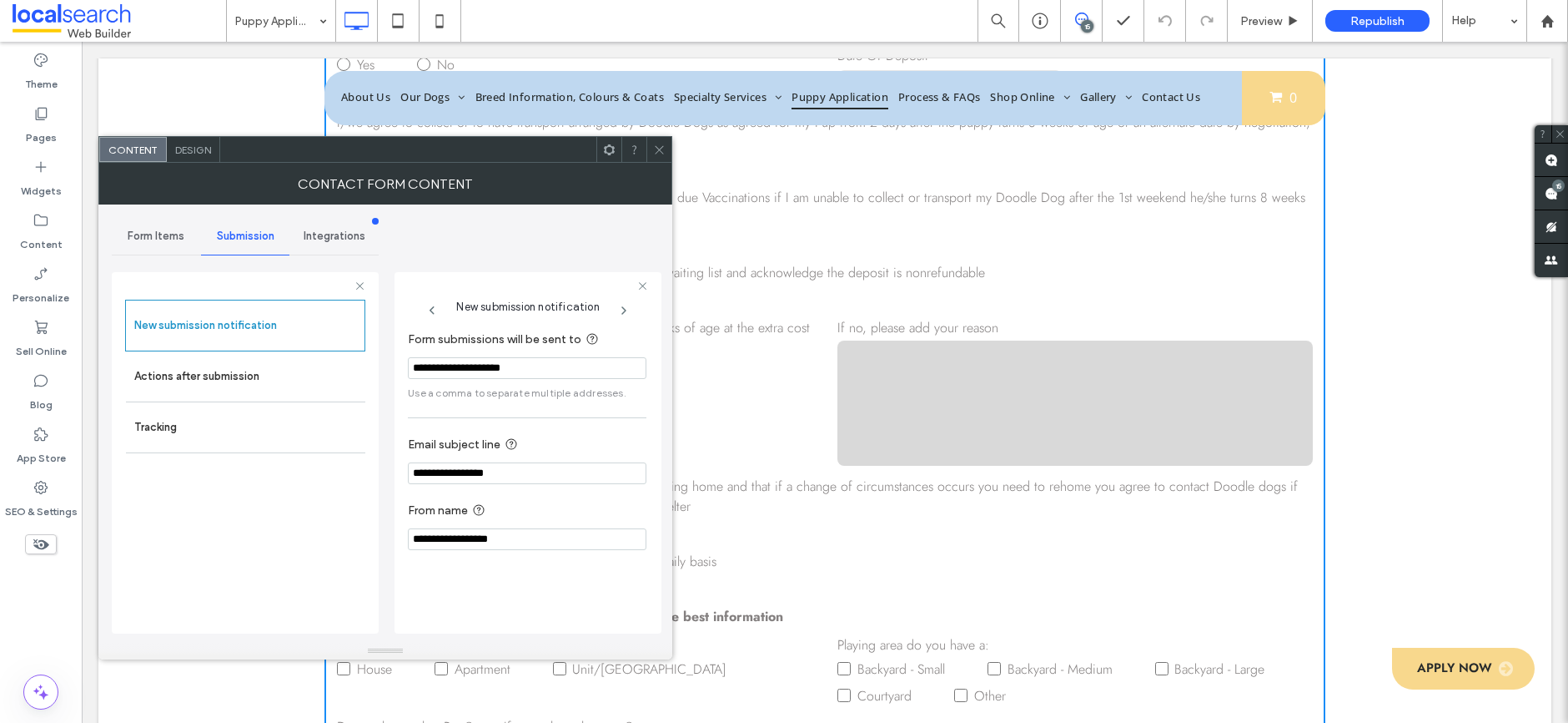
drag, startPoint x: 390, startPoint y: 578, endPoint x: 388, endPoint y: 651, distance: 73.0
click at [217, 374] on label "Actions after submission" at bounding box center [246, 377] width 223 height 34
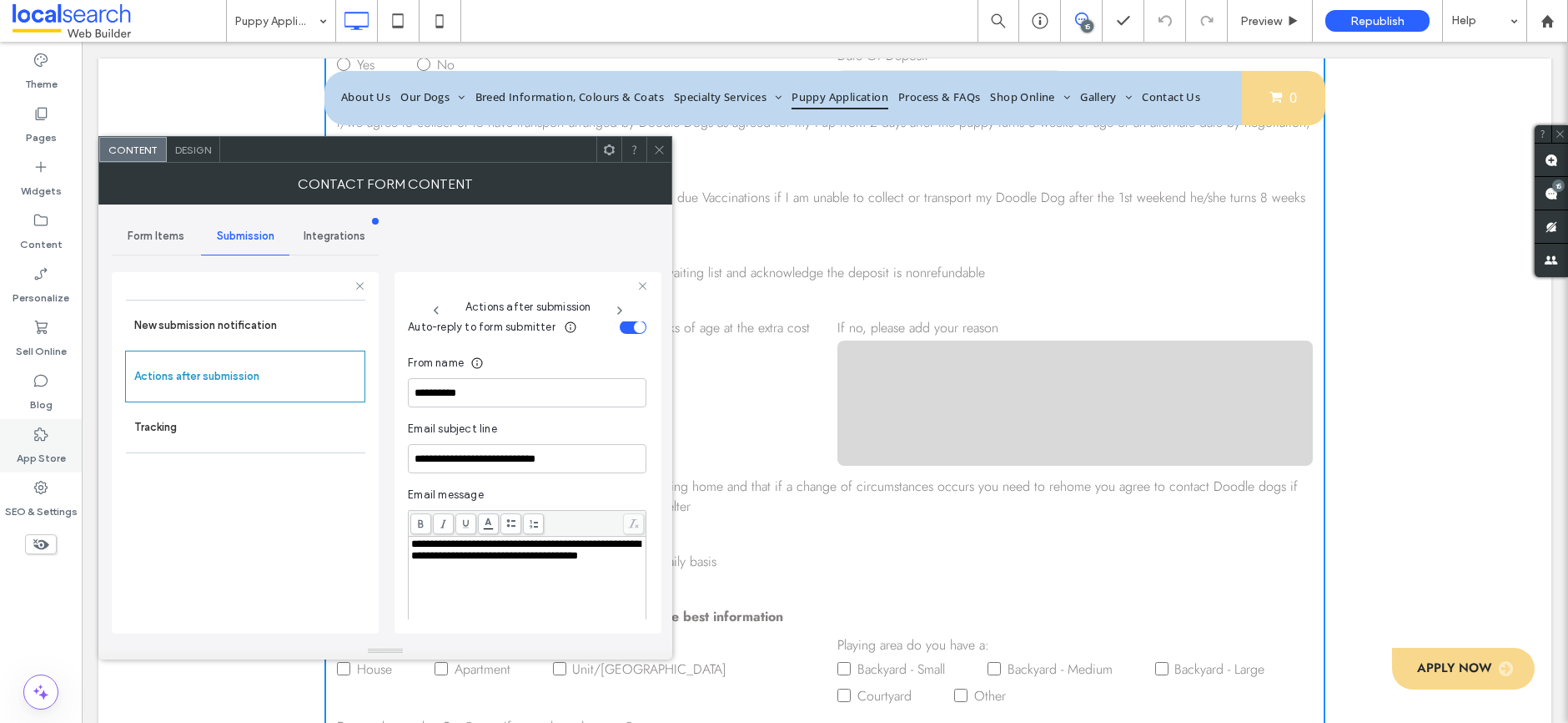
scroll to position [550, 0]
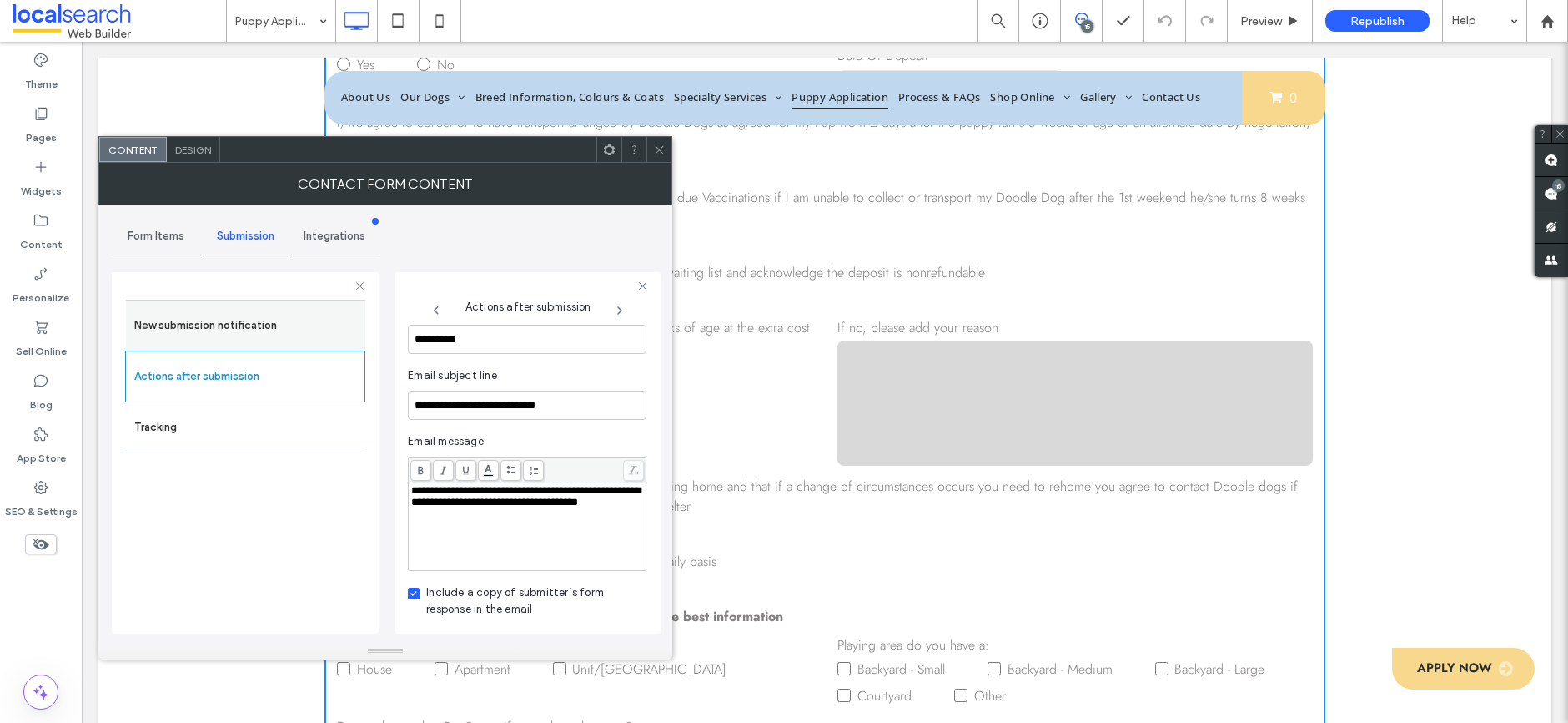
click at [273, 325] on label "New submission notification" at bounding box center [246, 325] width 223 height 34
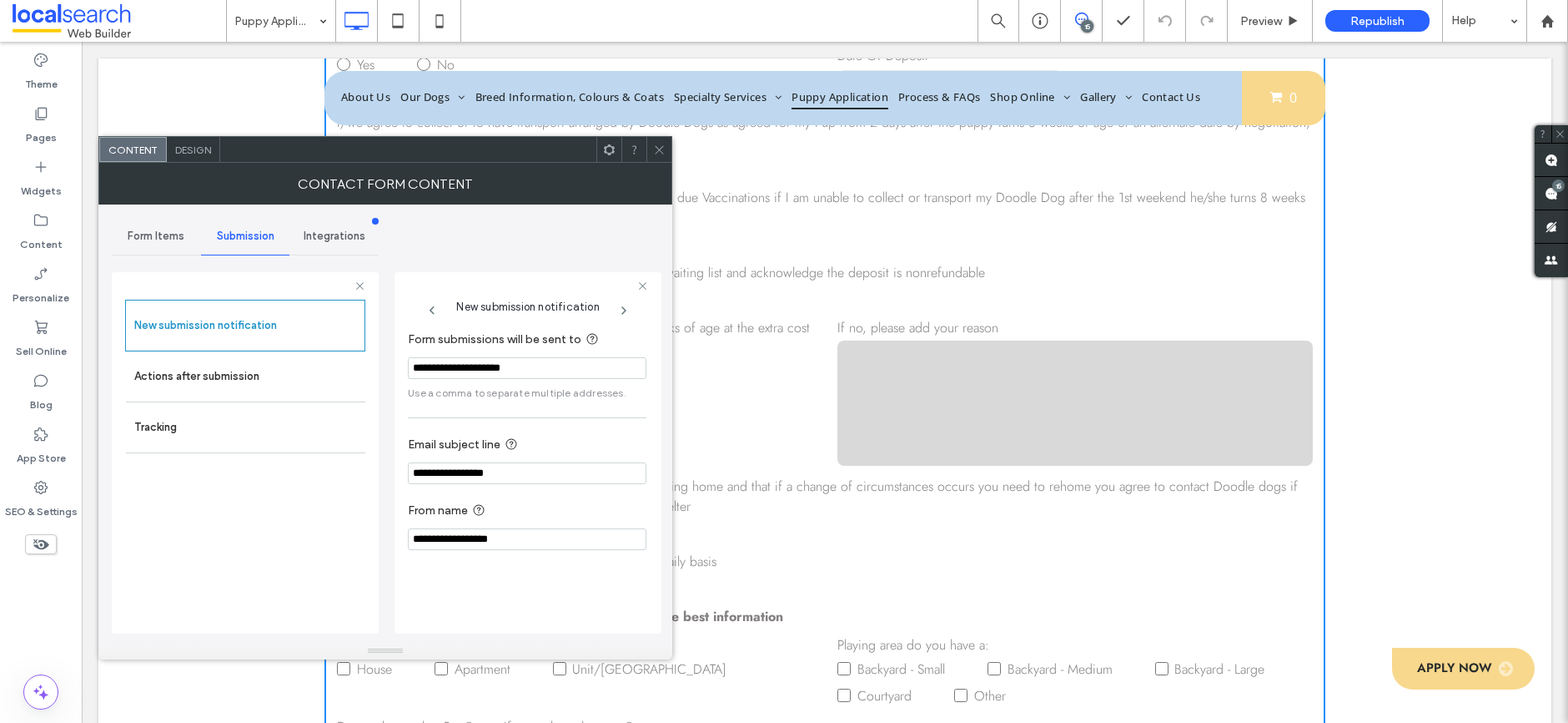
click at [661, 153] on icon at bounding box center [659, 149] width 13 height 13
